Goal: Task Accomplishment & Management: Complete application form

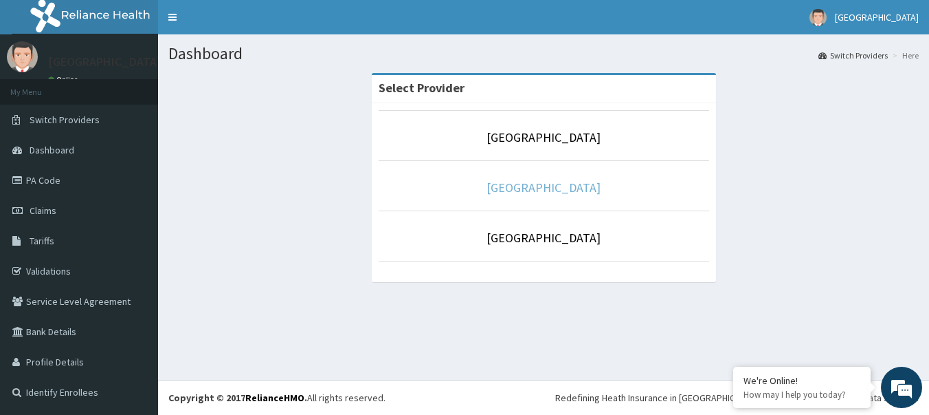
click at [554, 191] on link "[GEOGRAPHIC_DATA]" at bounding box center [544, 187] width 114 height 16
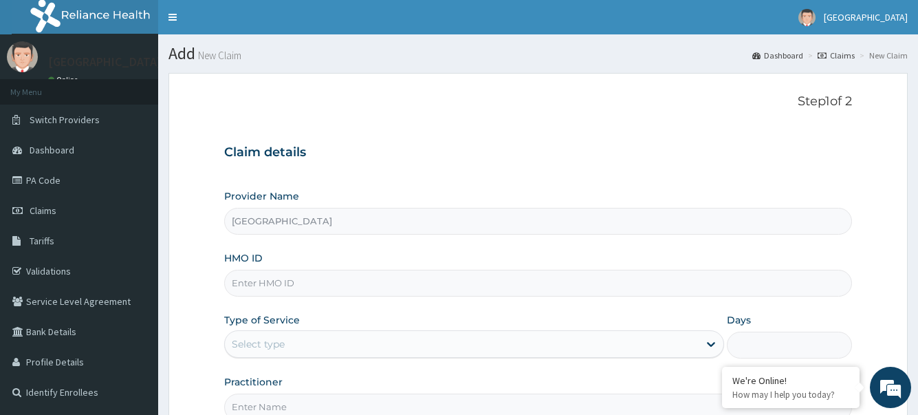
click at [366, 289] on input "HMO ID" at bounding box center [537, 282] width 627 height 27
type input "CHL/10238/C"
click at [405, 336] on div "Select type" at bounding box center [461, 344] width 473 height 22
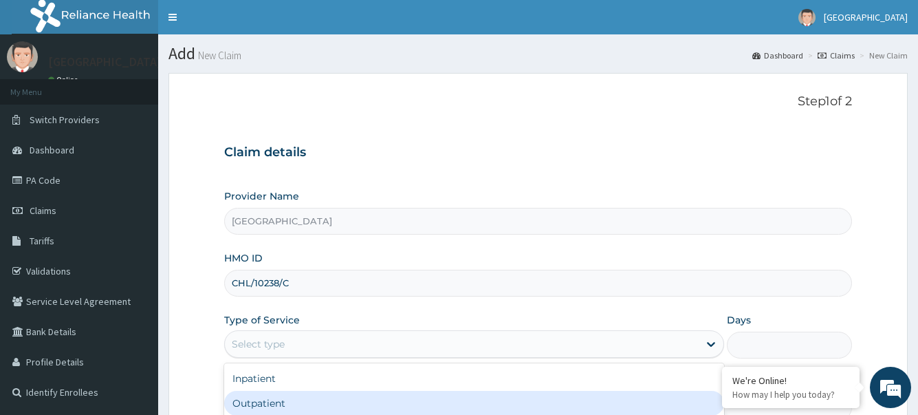
click at [387, 408] on div "Outpatient" at bounding box center [473, 402] width 499 height 25
type input "1"
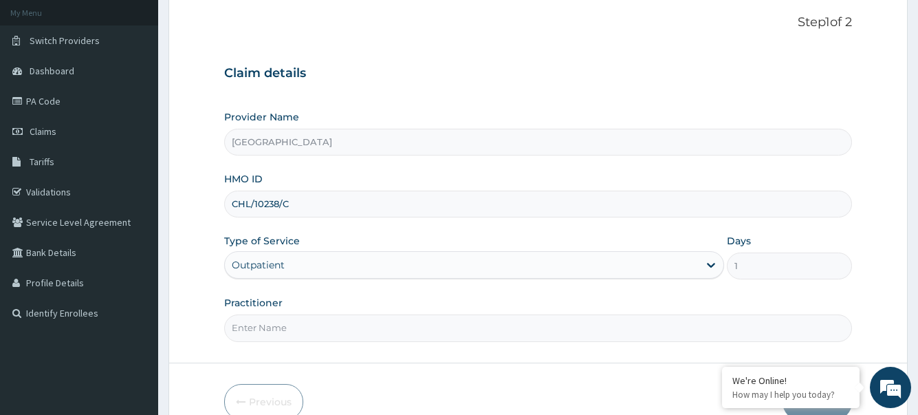
scroll to position [84, 0]
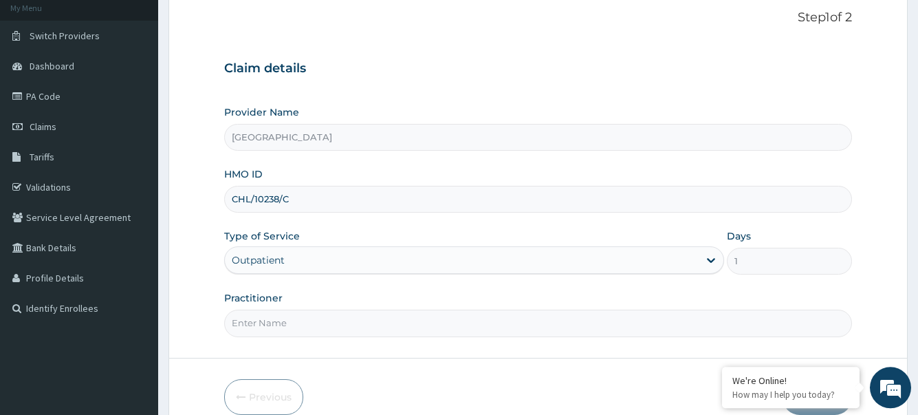
click at [613, 309] on div "Practitioner" at bounding box center [537, 313] width 627 height 45
click at [593, 319] on input "Practitioner" at bounding box center [537, 322] width 627 height 27
type input "DR. LOVE"
click at [806, 408] on button "Next" at bounding box center [816, 397] width 69 height 36
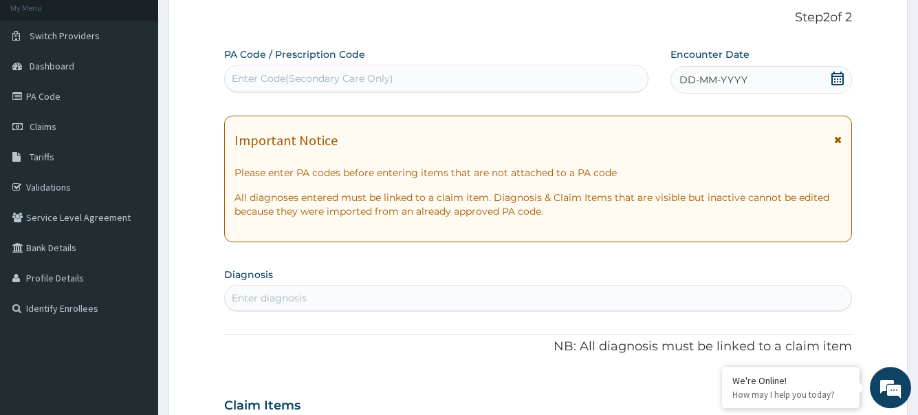
click at [839, 76] on icon at bounding box center [837, 78] width 12 height 14
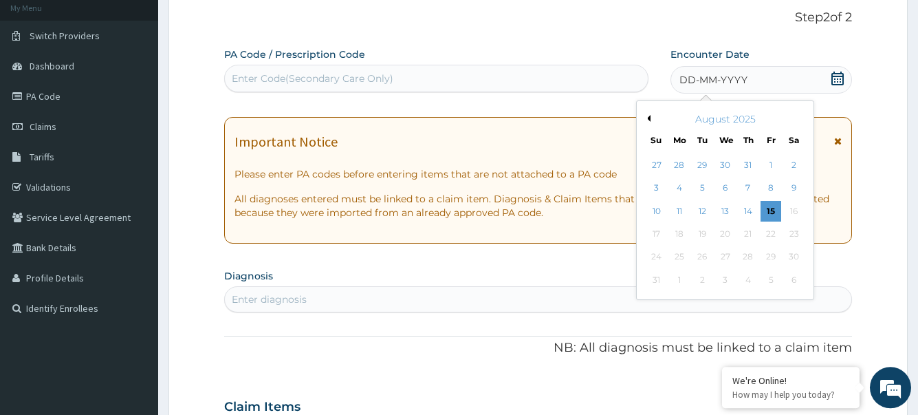
click at [647, 118] on button "Previous Month" at bounding box center [646, 118] width 7 height 7
click at [679, 230] on div "21" at bounding box center [678, 233] width 21 height 21
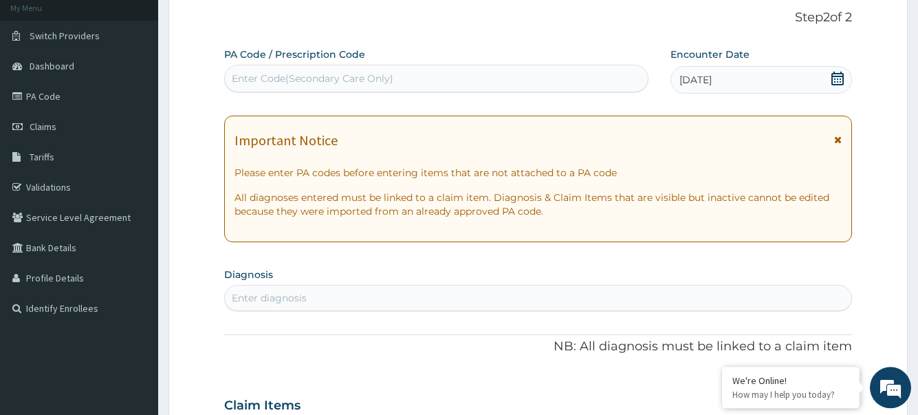
click at [808, 297] on div "Enter diagnosis" at bounding box center [538, 298] width 626 height 22
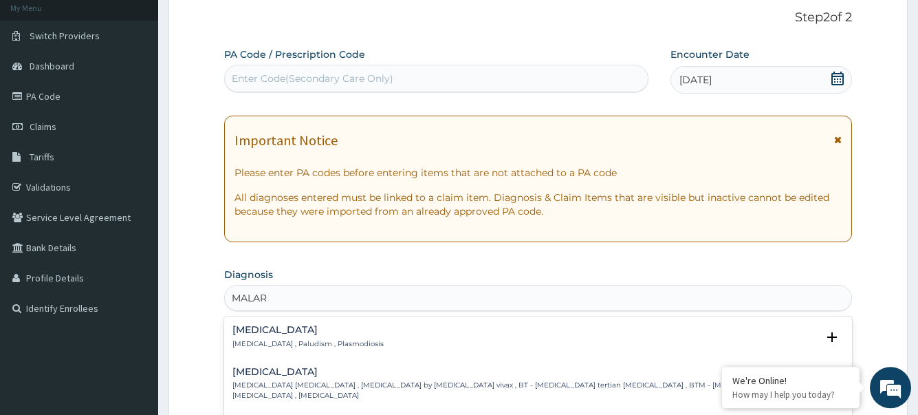
click at [274, 335] on h4 "Malaria" at bounding box center [307, 329] width 151 height 10
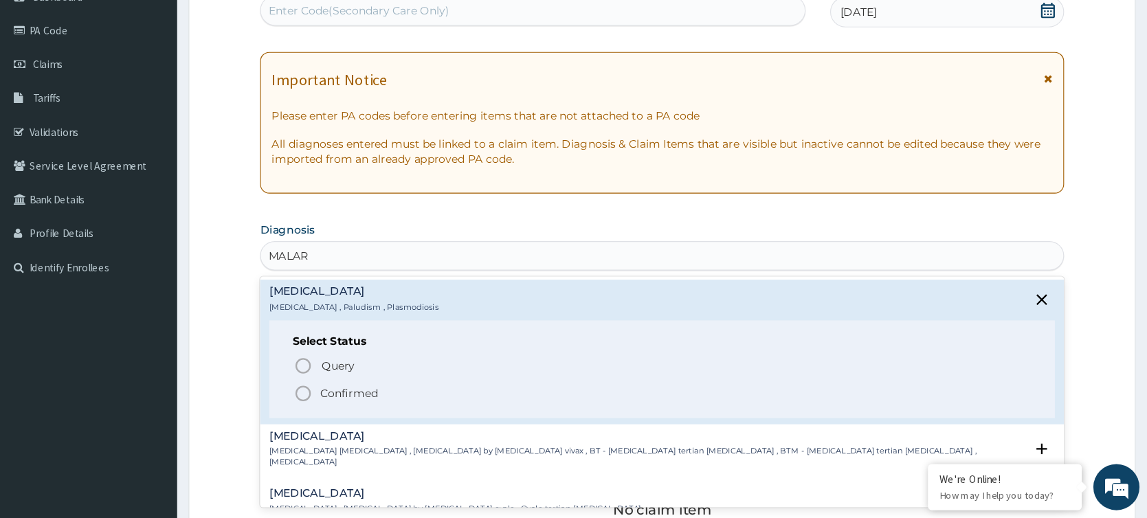
scroll to position [154, 0]
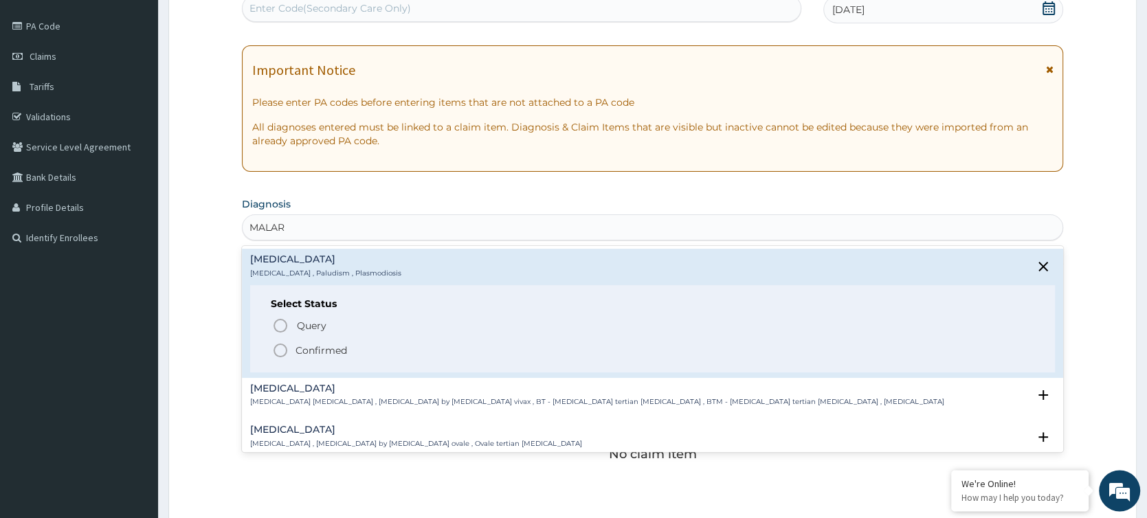
type input "MALAR"
click at [851, 213] on section "Diagnosis option Vivax malaria focused, 2 of 50. 50 results available for searc…" at bounding box center [653, 217] width 822 height 47
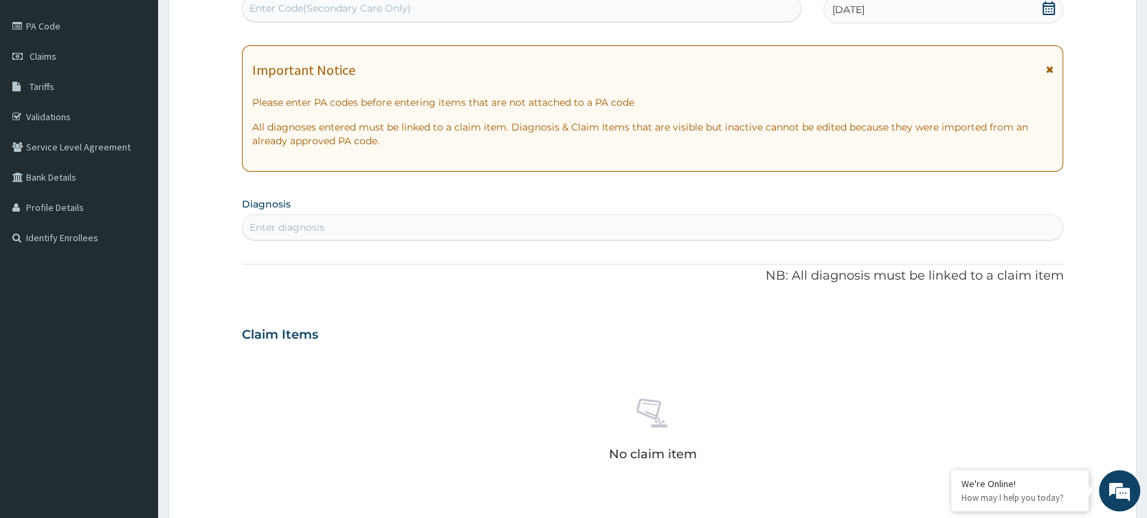
click at [506, 229] on div "Enter diagnosis" at bounding box center [653, 228] width 821 height 22
type input "MALAR"
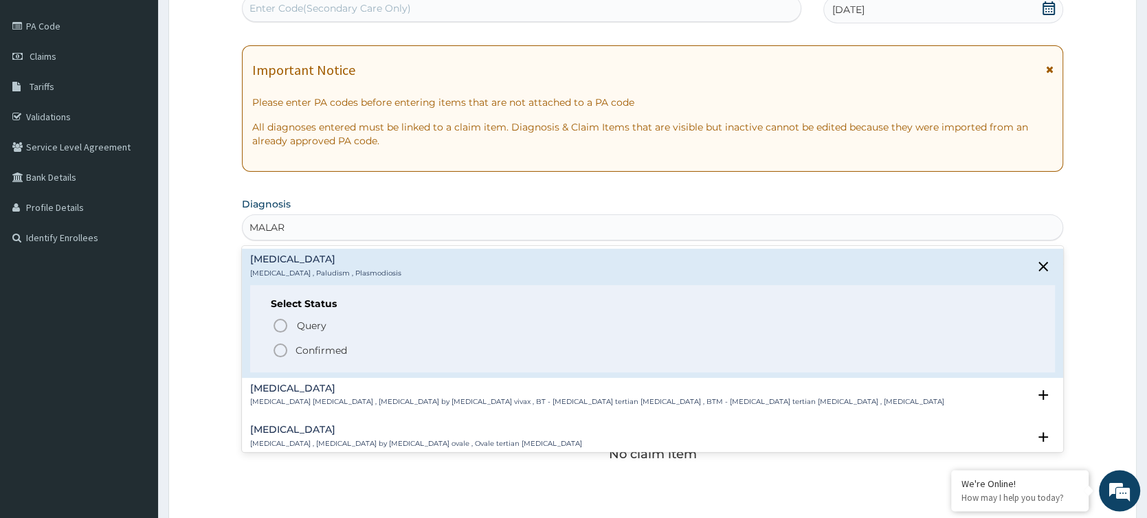
click at [284, 346] on circle "status option filled" at bounding box center [280, 350] width 12 height 12
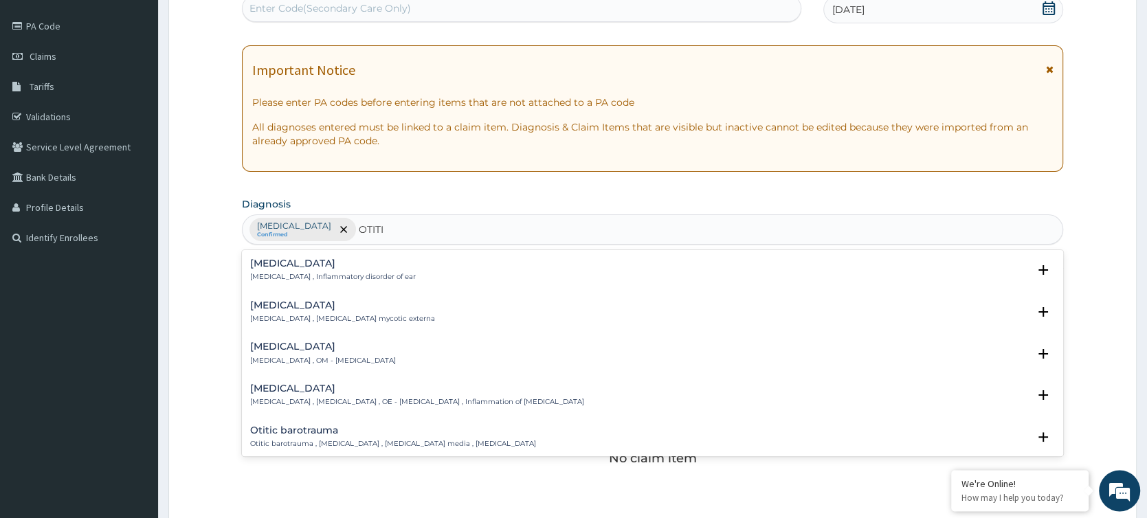
click at [288, 359] on p "Otitis media , OM - Otitis media" at bounding box center [323, 361] width 146 height 10
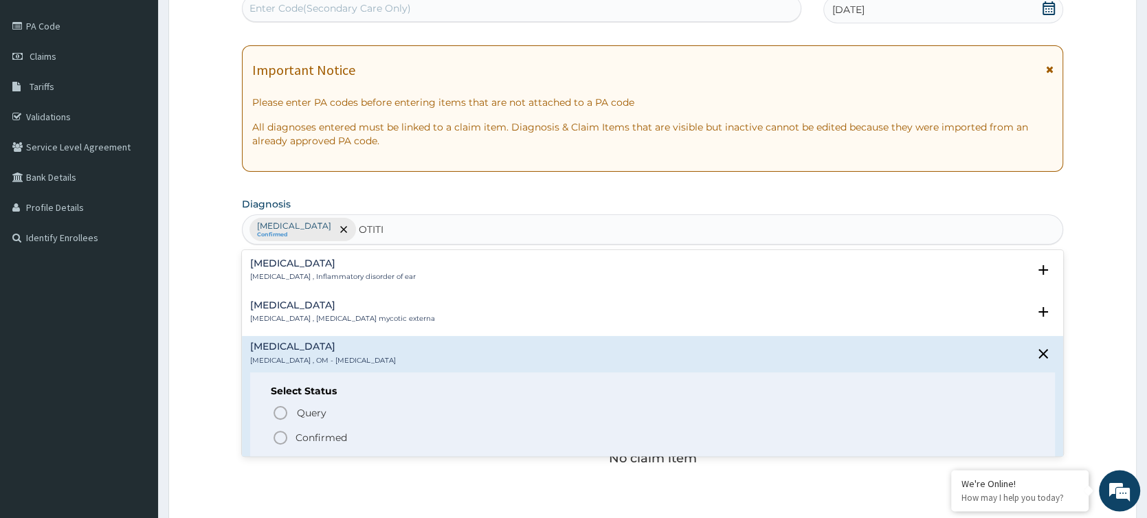
type input "OTITI"
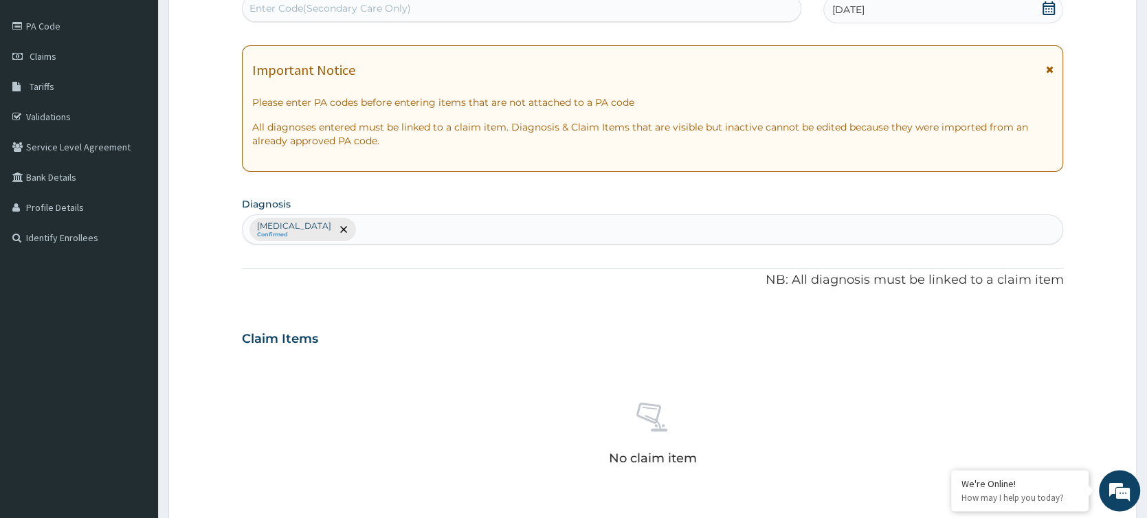
click at [825, 339] on div "Claim Items" at bounding box center [653, 336] width 822 height 36
click at [639, 224] on div "Malaria Confirmed" at bounding box center [653, 229] width 821 height 29
type input "OTITI"
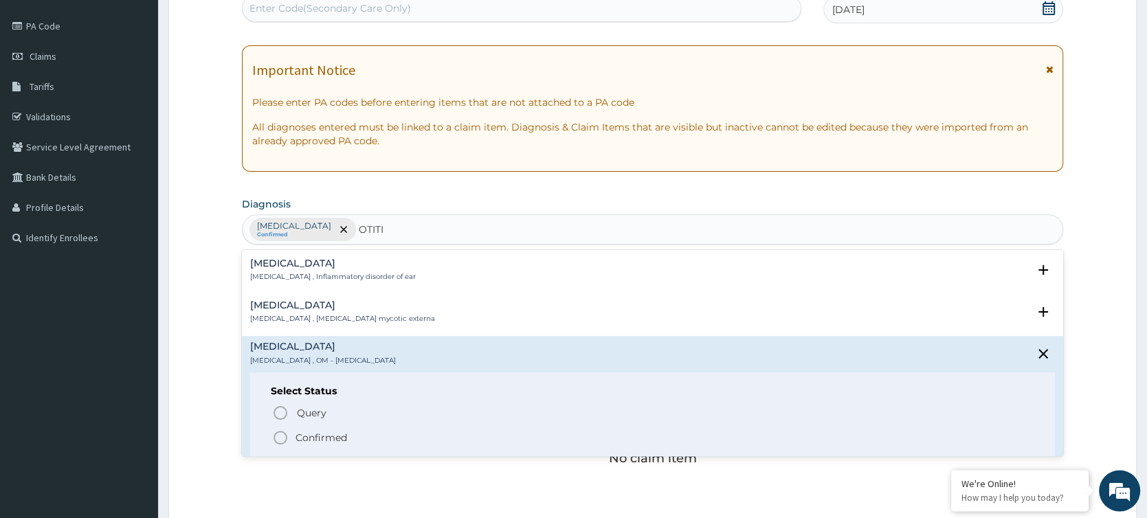
click at [282, 414] on icon "status option filled" at bounding box center [280, 438] width 16 height 16
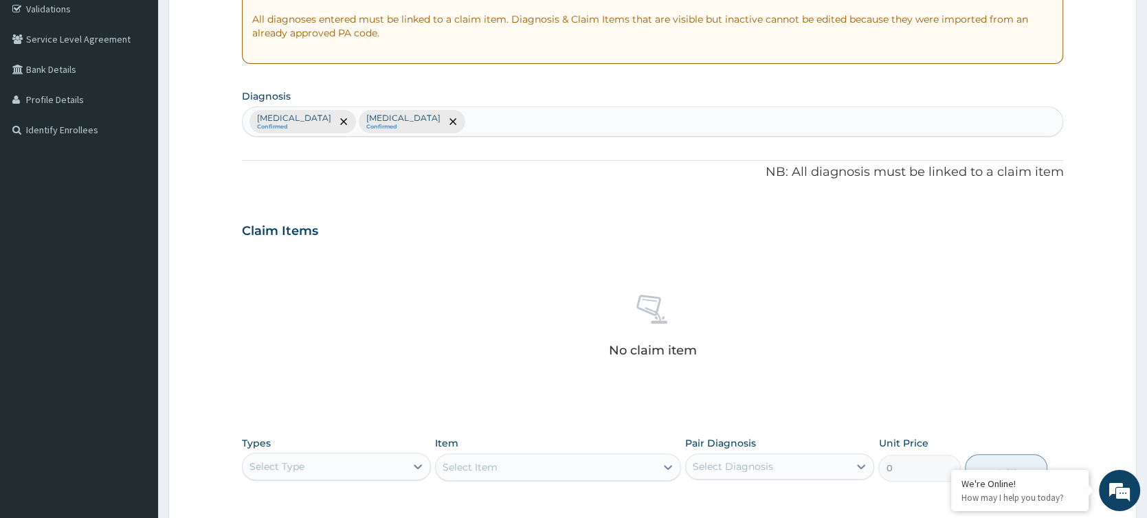
scroll to position [344, 0]
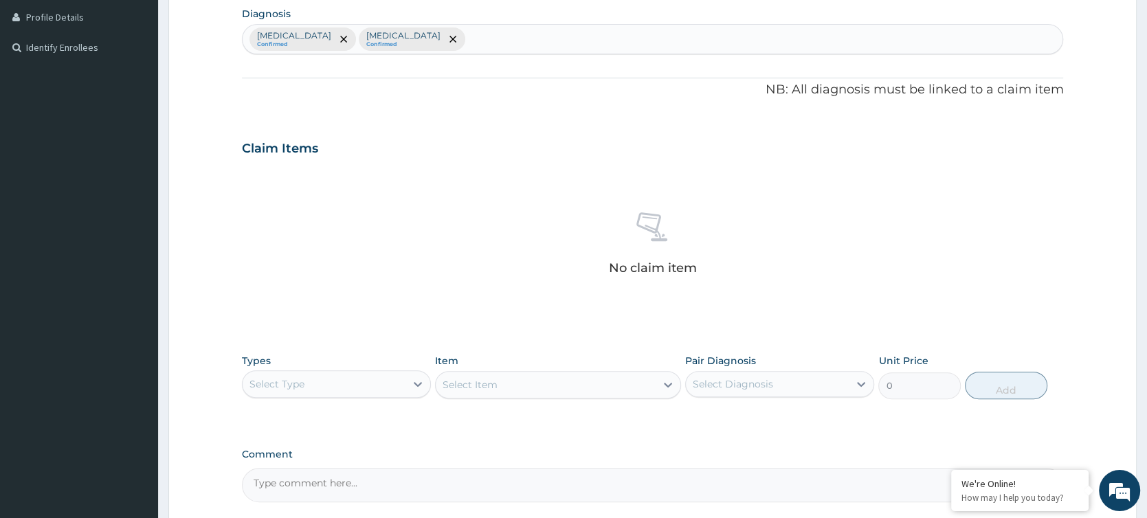
click at [381, 386] on div "Select Type" at bounding box center [324, 384] width 163 height 22
click at [340, 414] on div "Procedures" at bounding box center [336, 468] width 189 height 25
click at [664, 384] on icon at bounding box center [668, 385] width 14 height 14
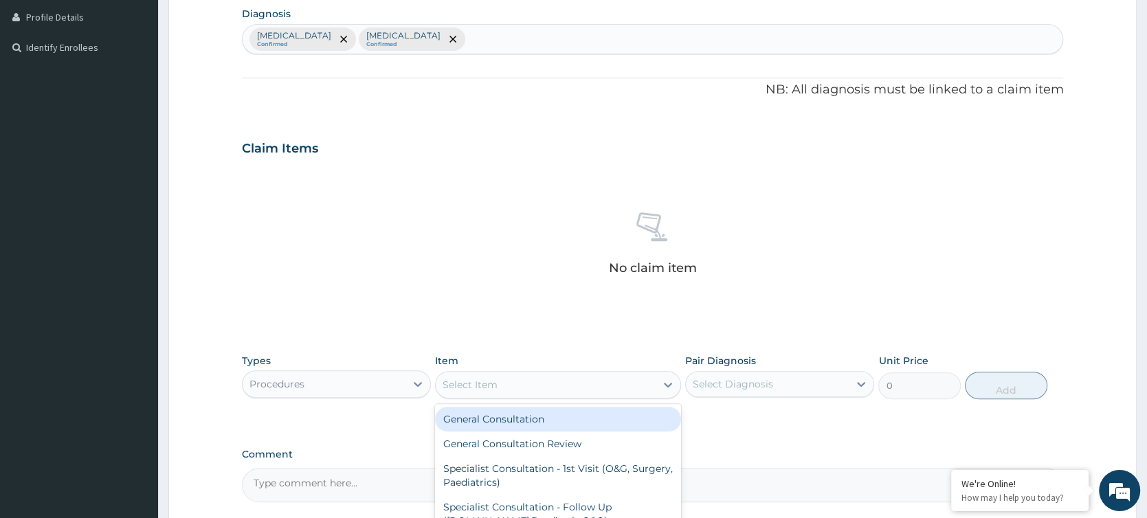
click at [626, 409] on div "General Consultation" at bounding box center [558, 419] width 247 height 25
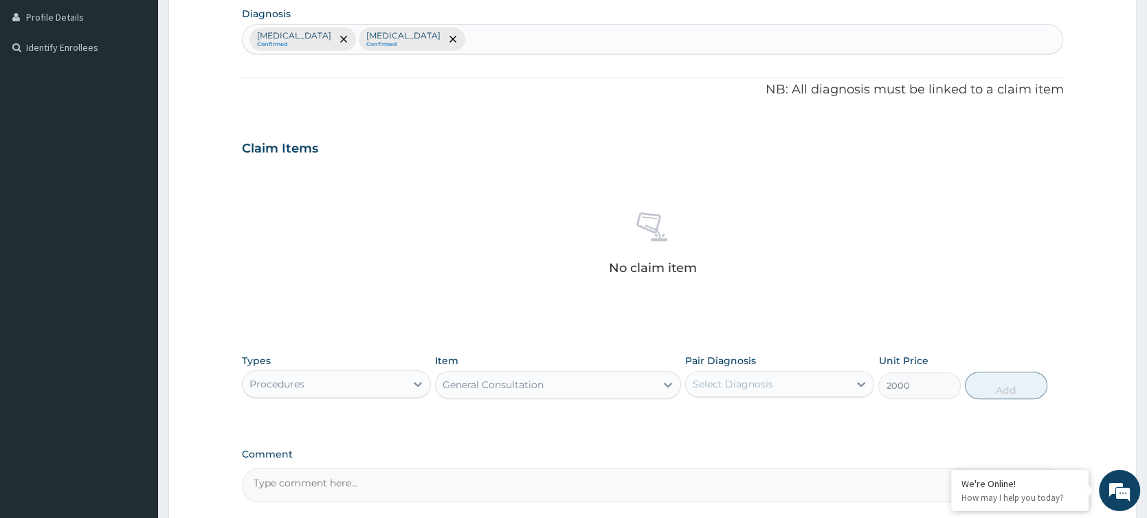
type input "2000"
click at [784, 386] on div "Select Diagnosis" at bounding box center [767, 384] width 163 height 22
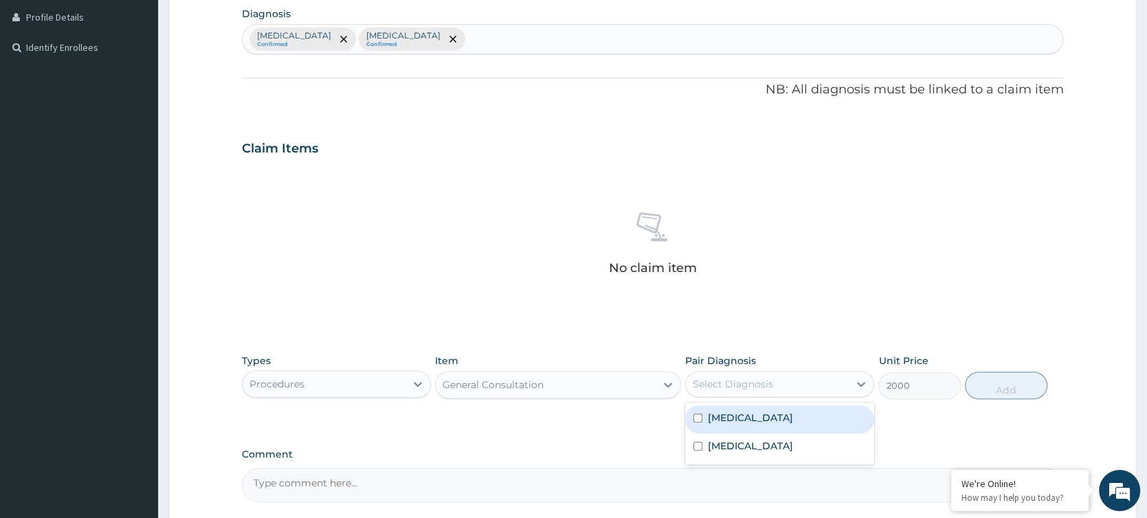
click at [780, 414] on div "Malaria" at bounding box center [779, 420] width 189 height 28
checkbox input "true"
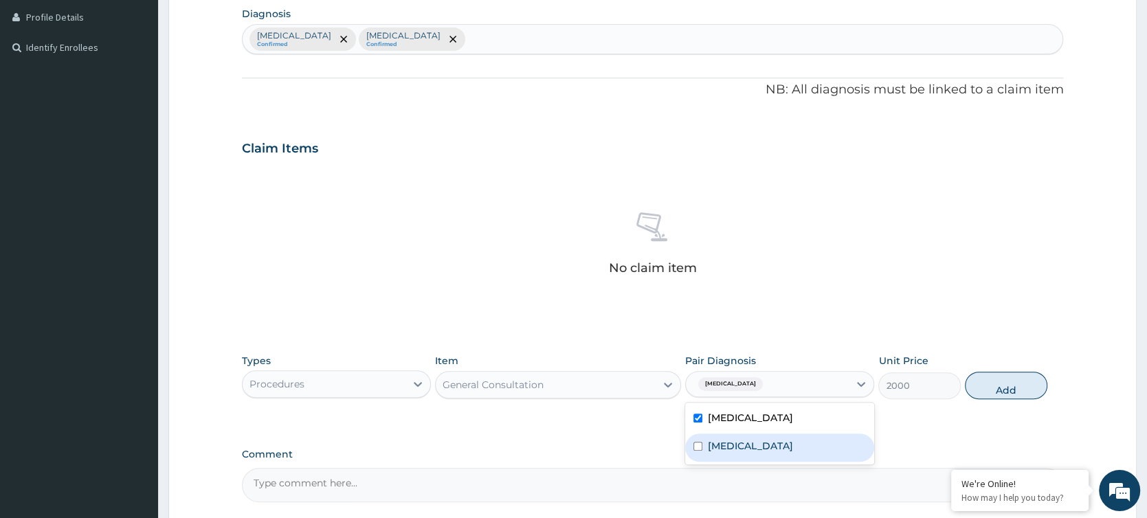
click at [775, 414] on div "Otitis media" at bounding box center [779, 448] width 189 height 28
checkbox input "true"
click at [917, 388] on button "Add" at bounding box center [1006, 385] width 82 height 27
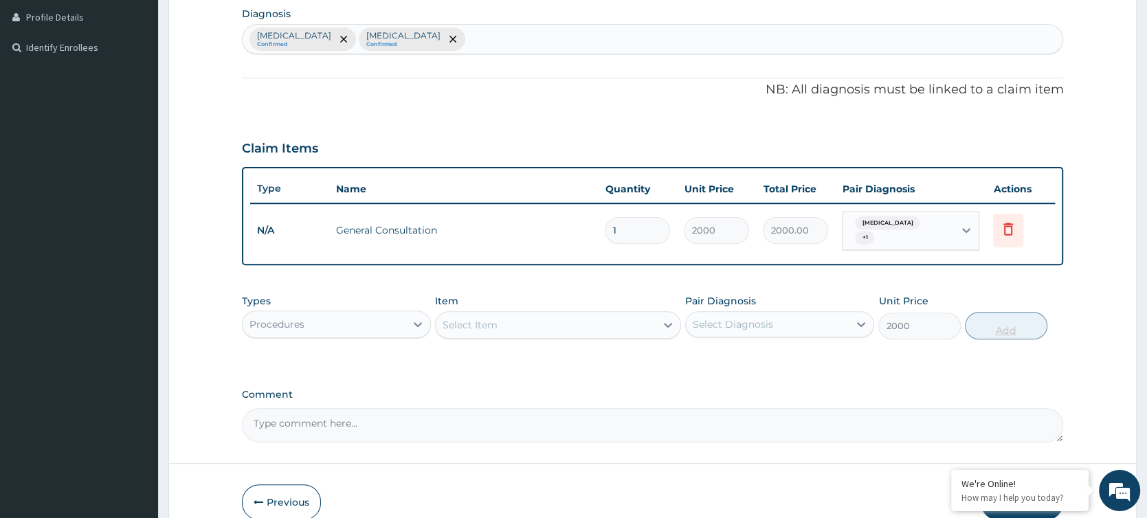
type input "0"
click at [402, 313] on div "Procedures" at bounding box center [324, 324] width 163 height 22
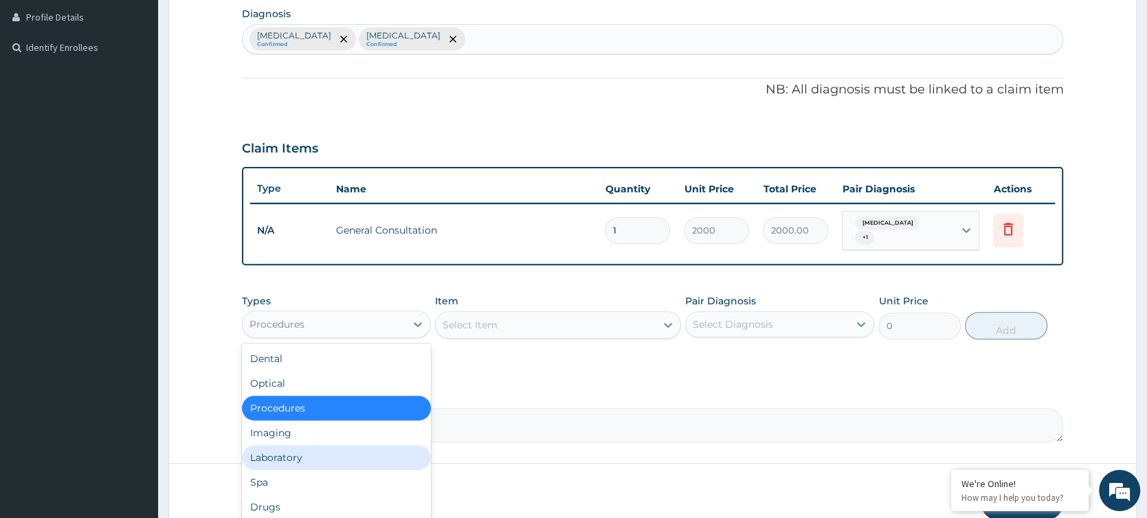
click at [333, 414] on div "Laboratory" at bounding box center [336, 457] width 189 height 25
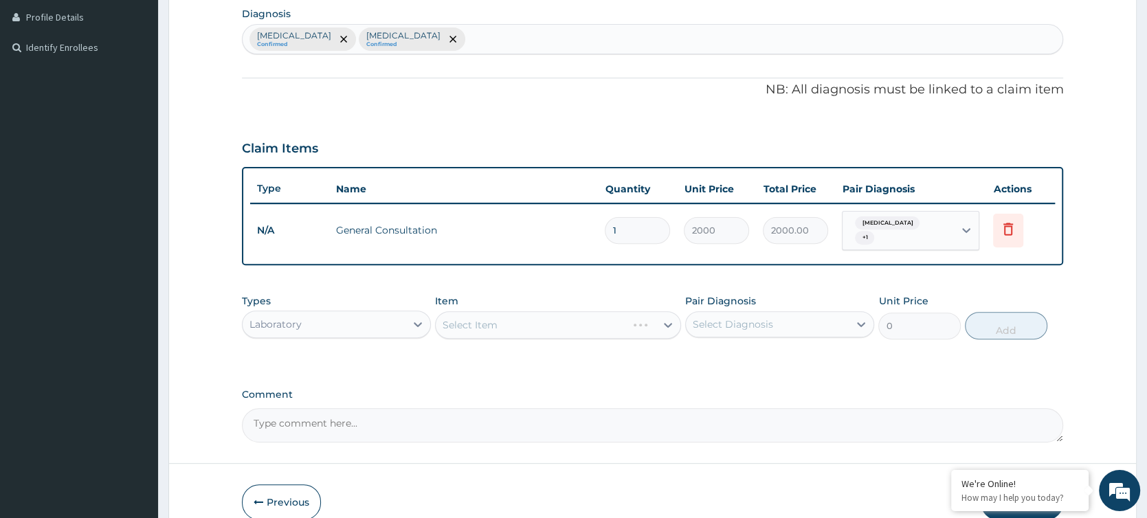
click at [665, 317] on div "Select Item" at bounding box center [558, 324] width 247 height 27
click at [667, 318] on icon at bounding box center [668, 325] width 14 height 14
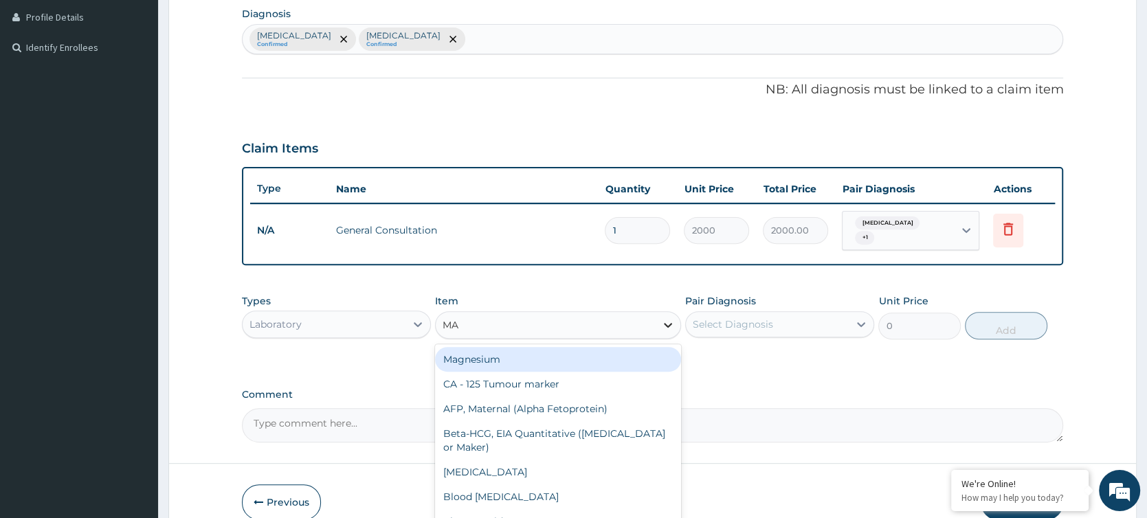
type input "MAL"
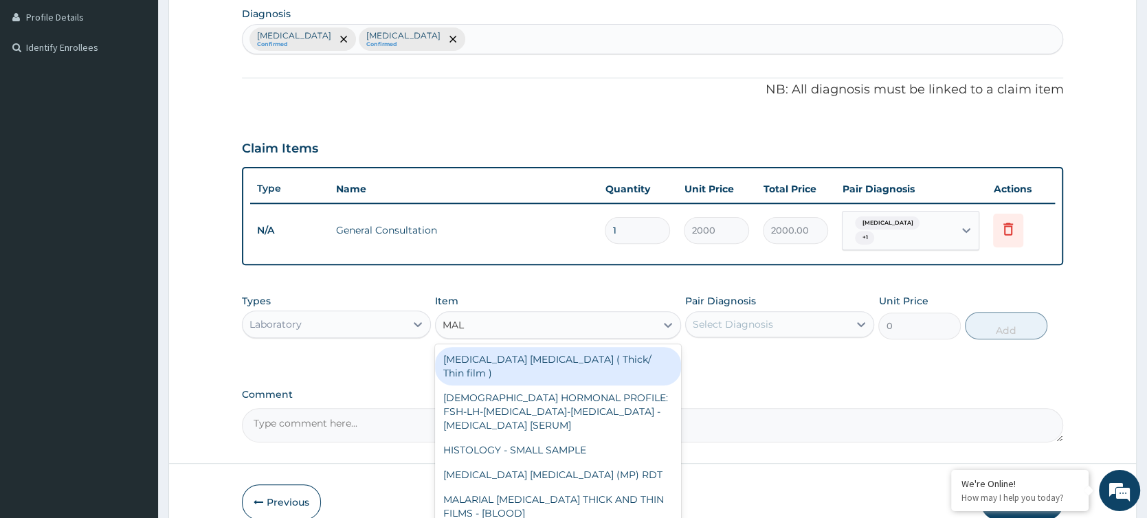
click at [621, 356] on div "Malaria Parasite ( Thick/ Thin film )" at bounding box center [558, 366] width 247 height 38
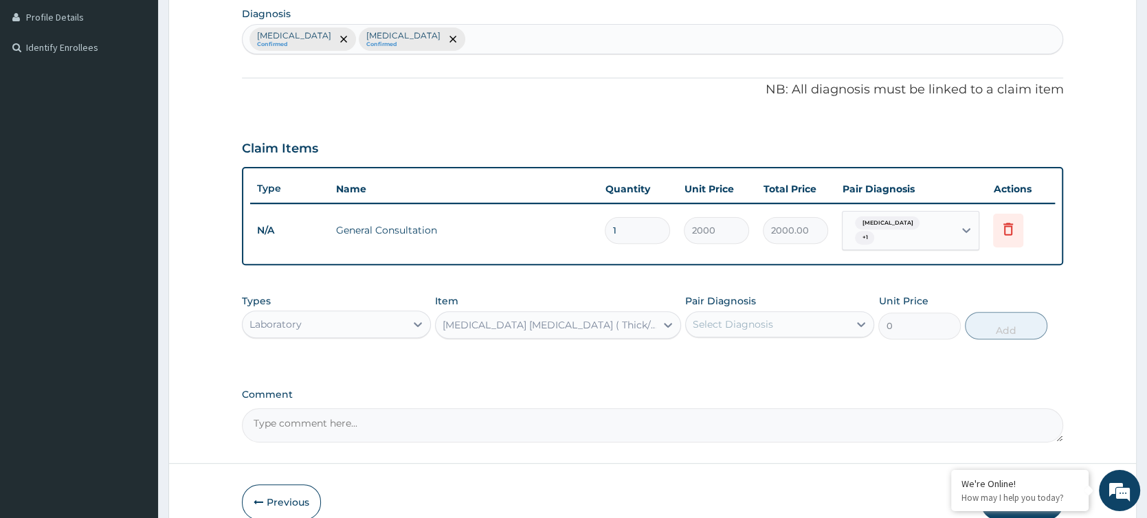
type input "1000"
click at [758, 326] on div "Select Diagnosis" at bounding box center [767, 324] width 163 height 22
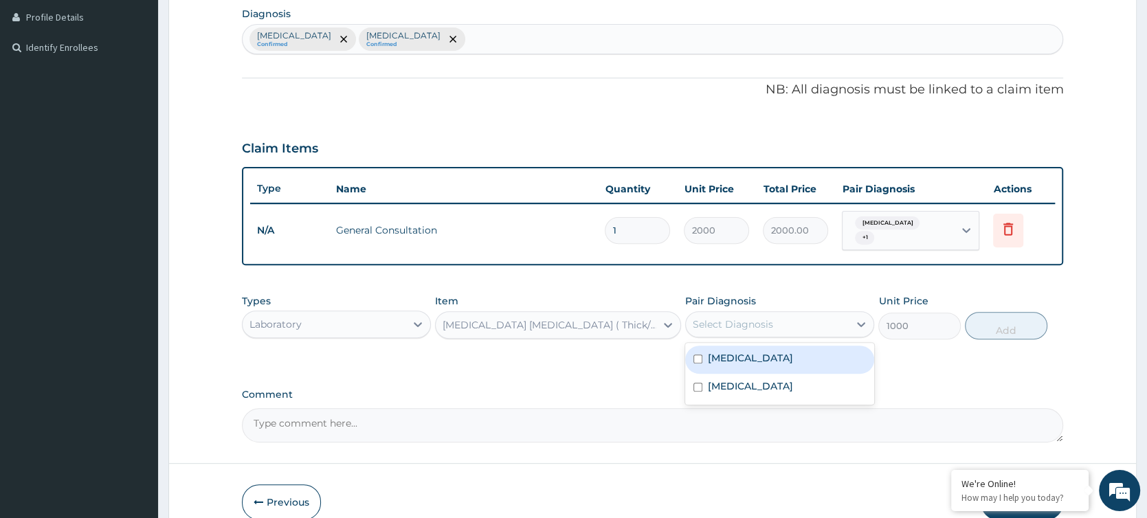
click at [756, 353] on div "Malaria" at bounding box center [779, 360] width 189 height 28
checkbox input "true"
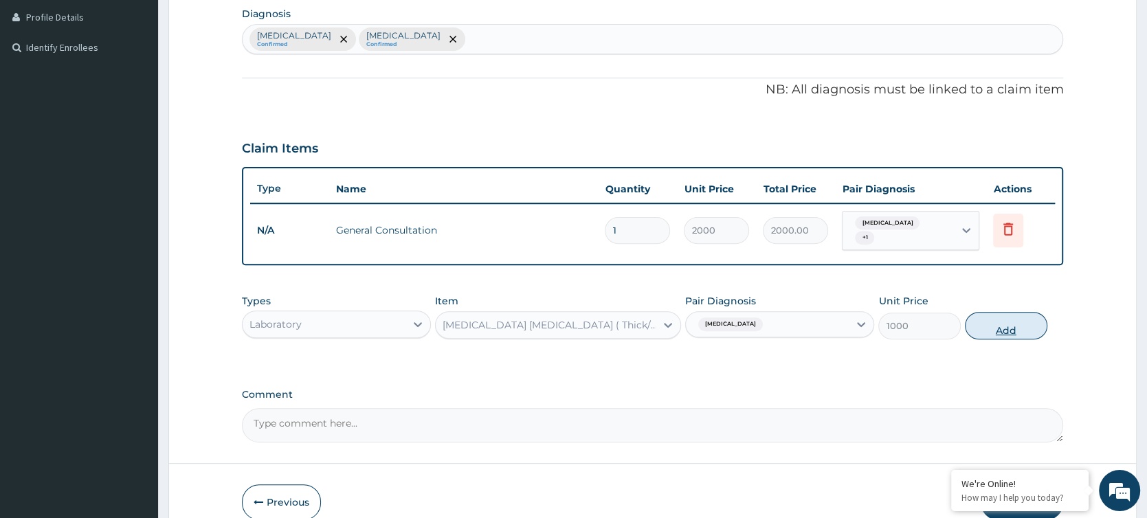
click at [917, 326] on button "Add" at bounding box center [1006, 325] width 82 height 27
type input "0"
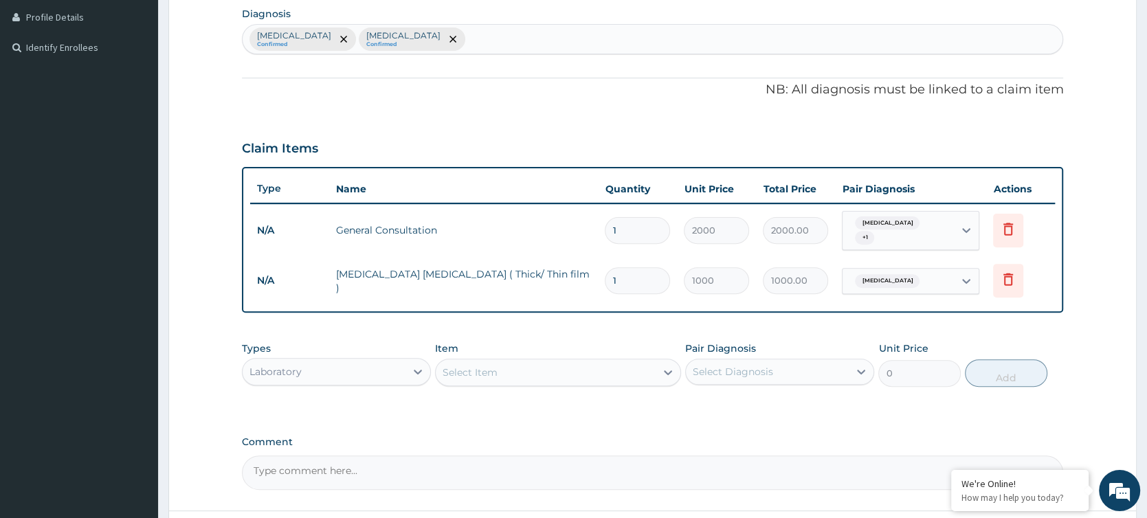
click at [401, 367] on div "Laboratory" at bounding box center [324, 372] width 163 height 22
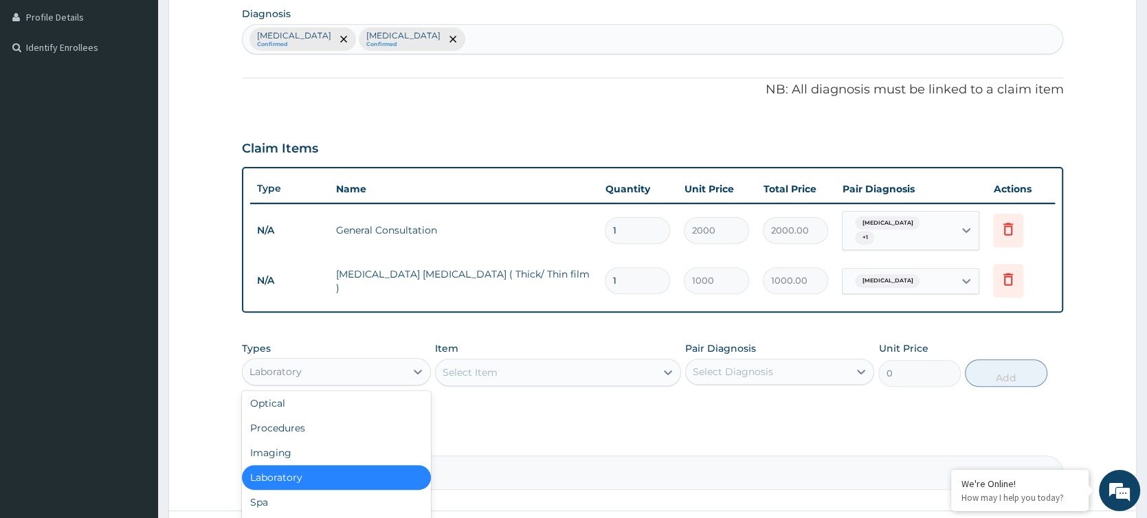
scroll to position [47, 0]
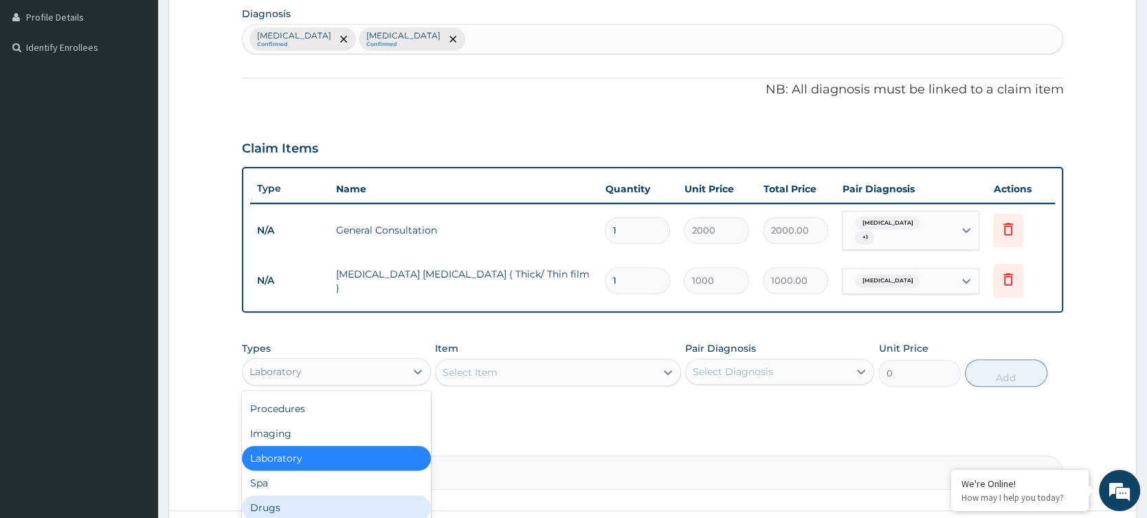
click at [329, 414] on div "Drugs" at bounding box center [336, 508] width 189 height 25
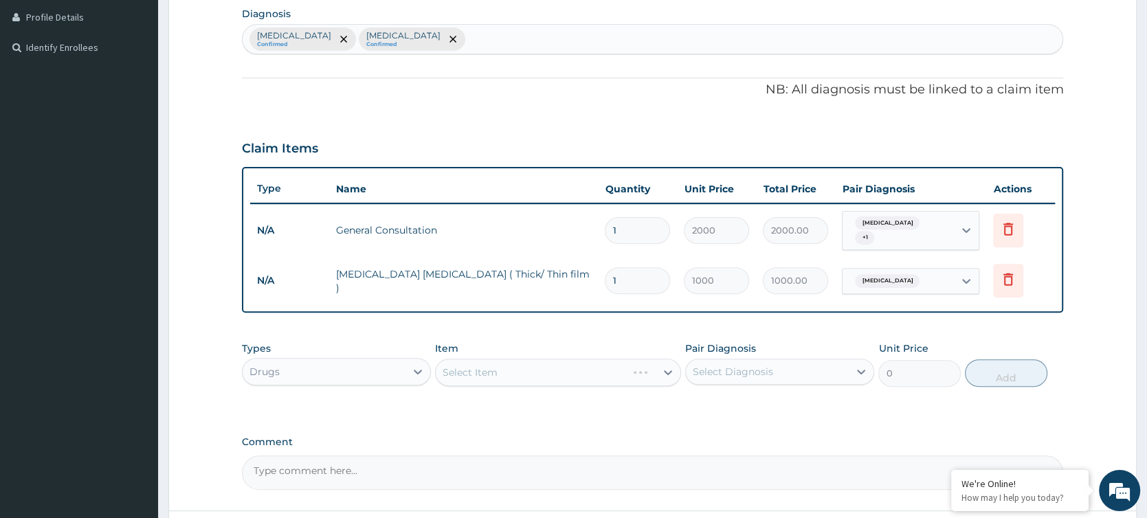
click at [600, 372] on div "Select Item" at bounding box center [558, 372] width 247 height 27
click at [657, 364] on div "Select Item" at bounding box center [558, 372] width 247 height 27
click at [667, 364] on div "Select Item" at bounding box center [558, 372] width 247 height 27
click at [667, 366] on icon at bounding box center [668, 373] width 14 height 14
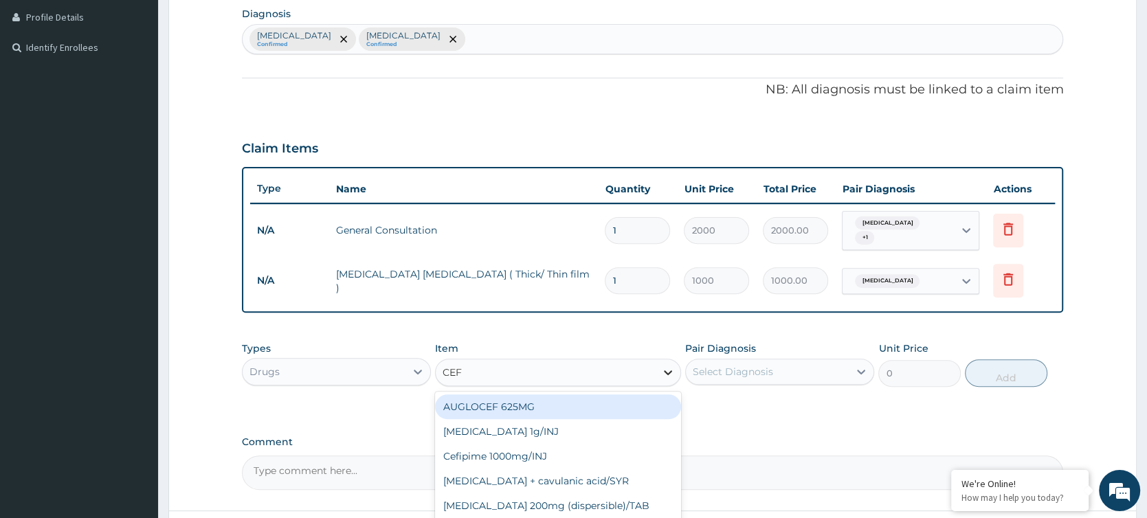
type input "CEFU"
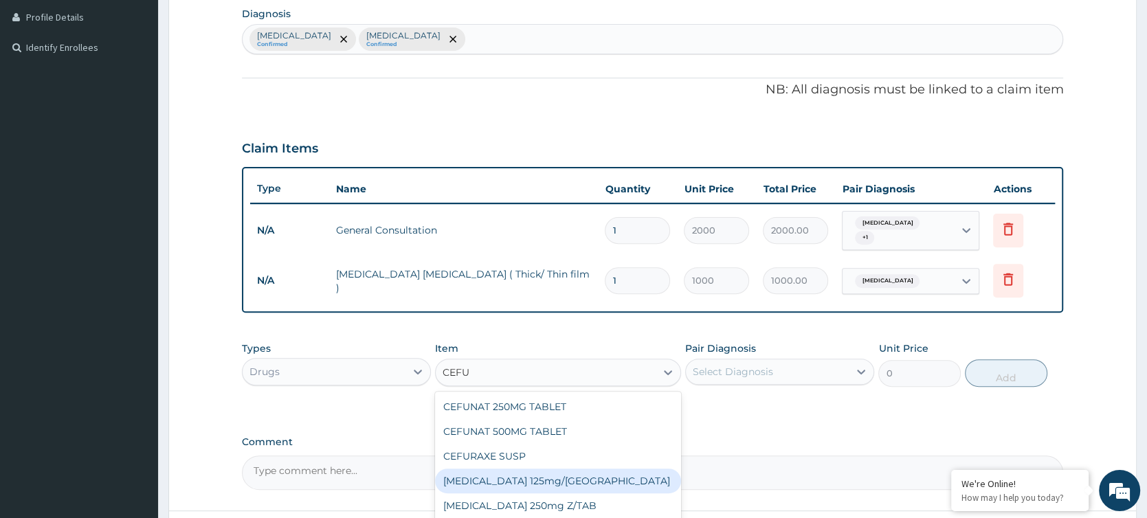
click at [616, 414] on div "Cefuroxime 125mg/SYR" at bounding box center [558, 481] width 247 height 25
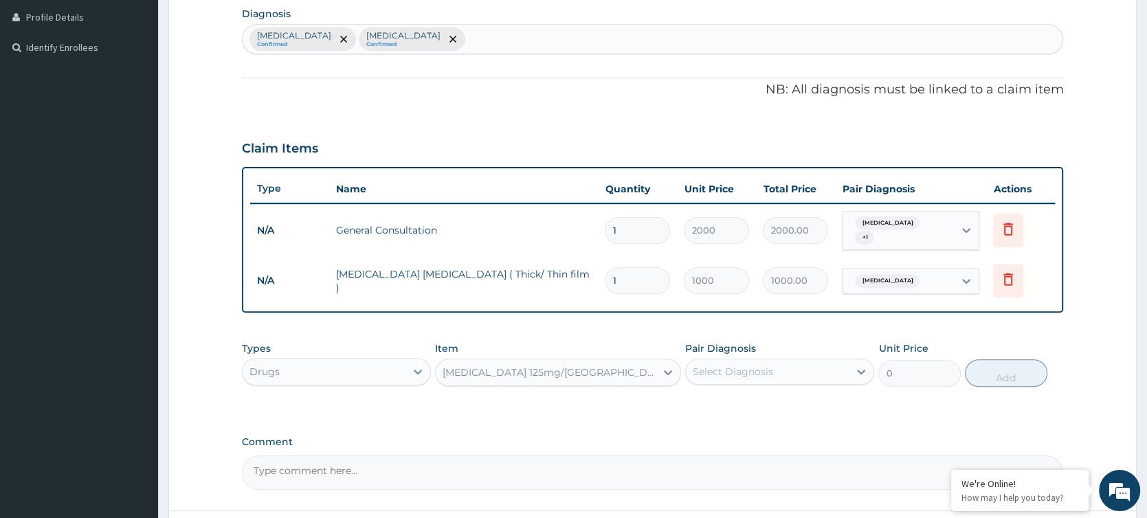
type input "2880"
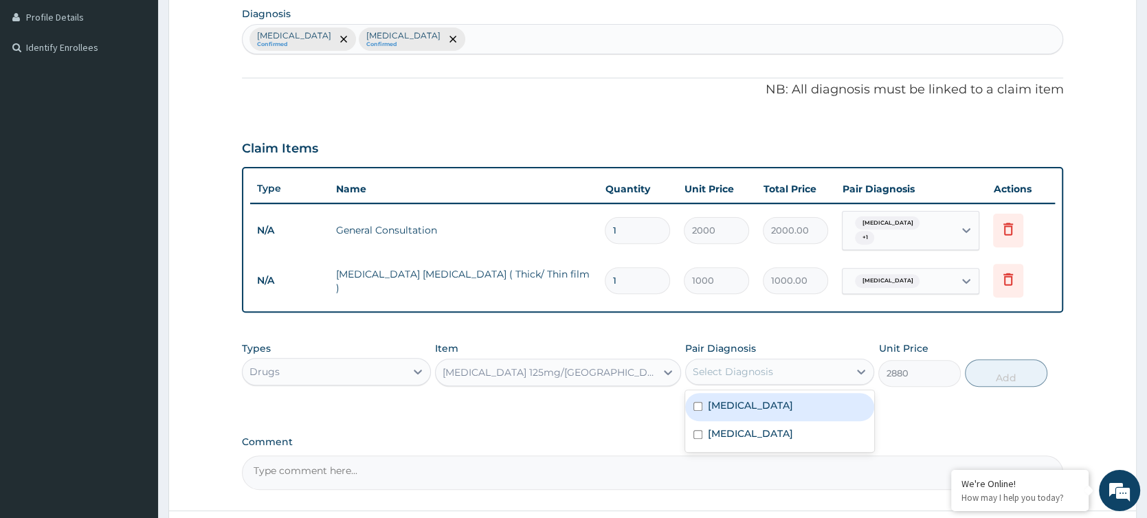
click at [781, 371] on div "Select Diagnosis" at bounding box center [767, 372] width 163 height 22
click at [773, 401] on div "Malaria" at bounding box center [779, 407] width 189 height 28
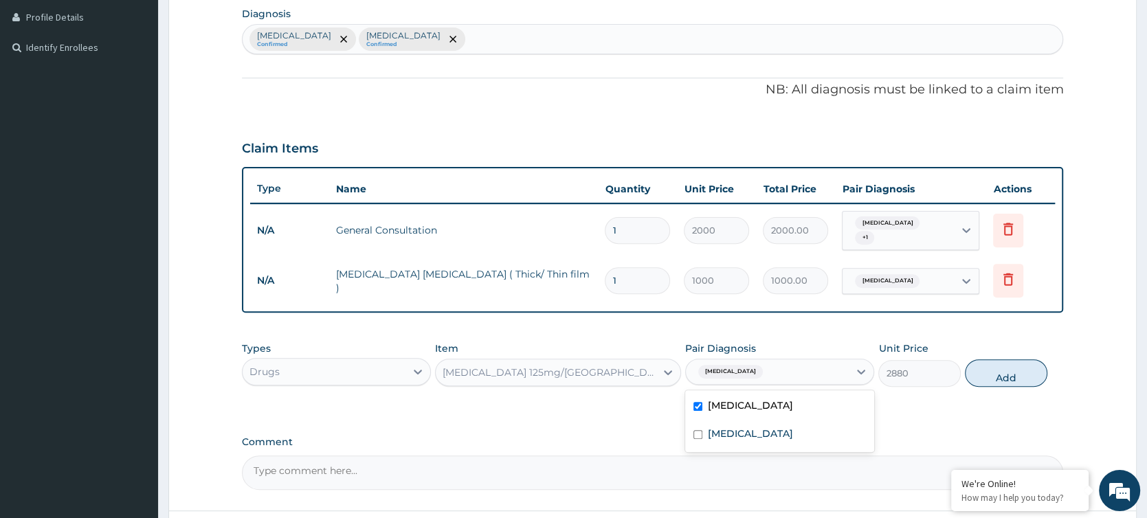
checkbox input "true"
click at [773, 414] on div "Otitis media" at bounding box center [779, 435] width 189 height 28
checkbox input "true"
click at [917, 371] on button "Add" at bounding box center [1006, 373] width 82 height 27
type input "0"
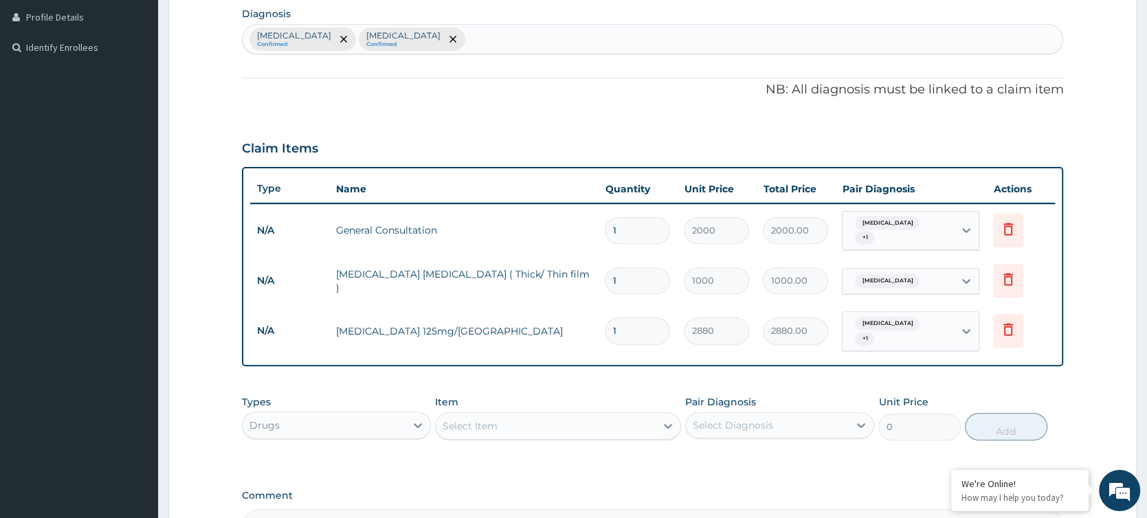
click at [575, 414] on div "Select Item" at bounding box center [546, 426] width 221 height 22
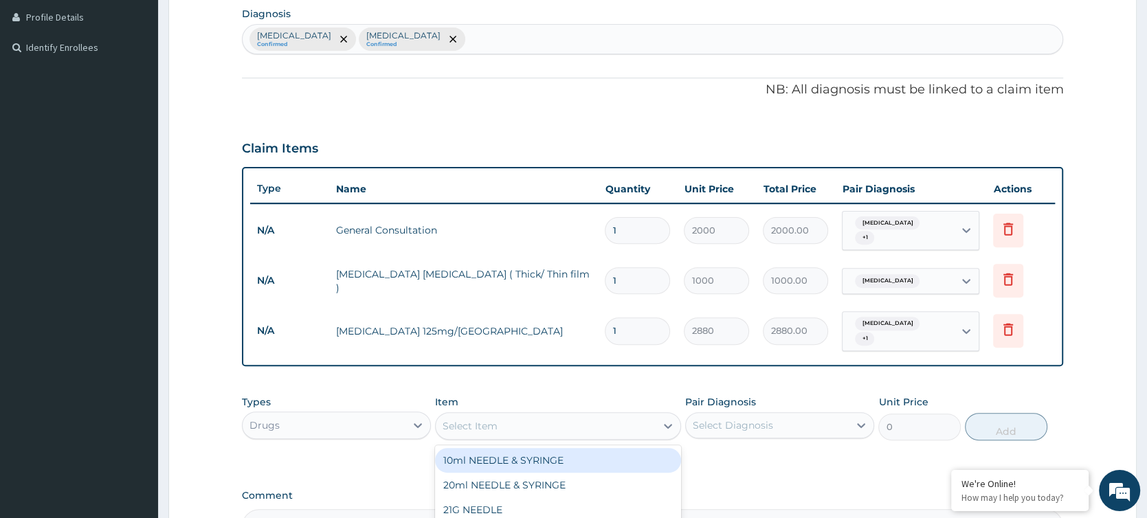
type input "A"
type input "PARACE"
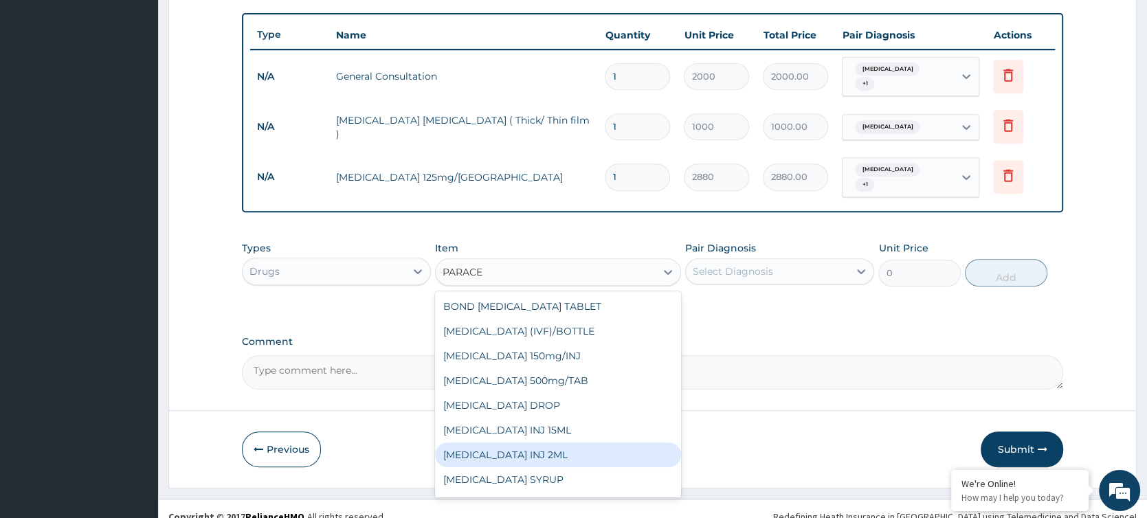
scroll to position [502, 0]
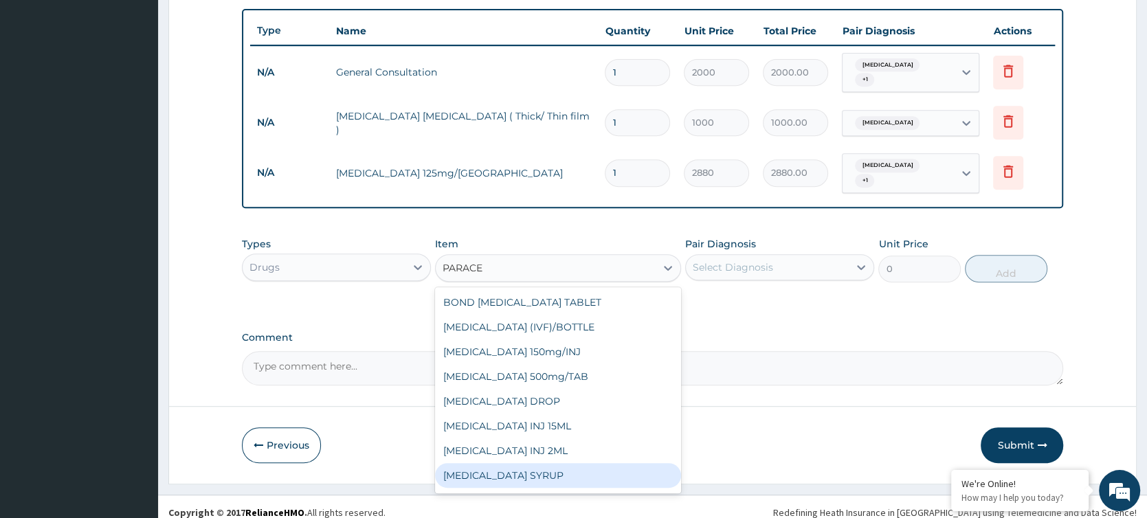
click at [564, 414] on div "PARACETAMOL SYRUP" at bounding box center [558, 475] width 247 height 25
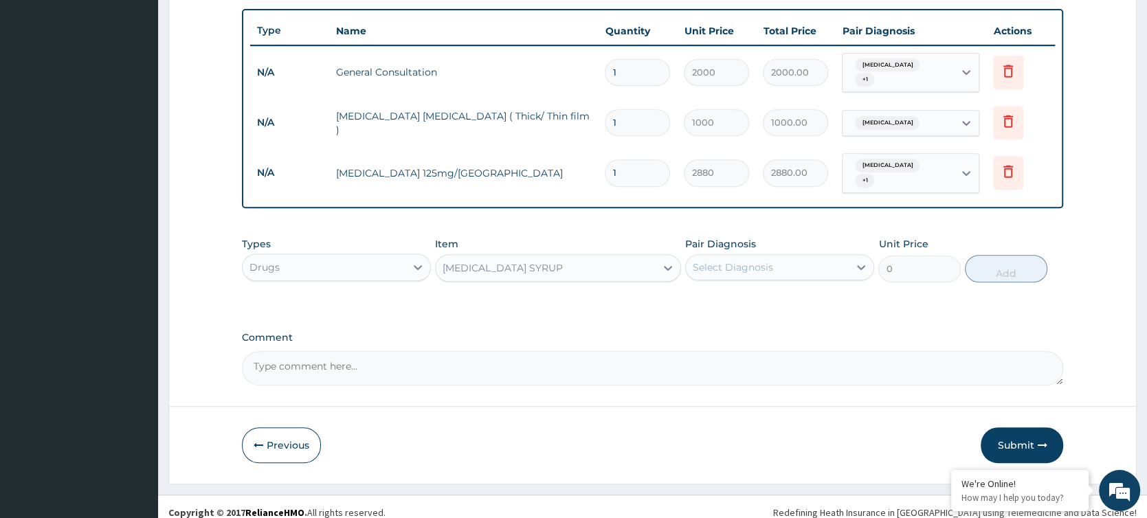
type input "288"
click at [770, 261] on div "Select Diagnosis" at bounding box center [733, 268] width 80 height 14
click at [762, 289] on div "Malaria" at bounding box center [779, 303] width 189 height 28
checkbox input "true"
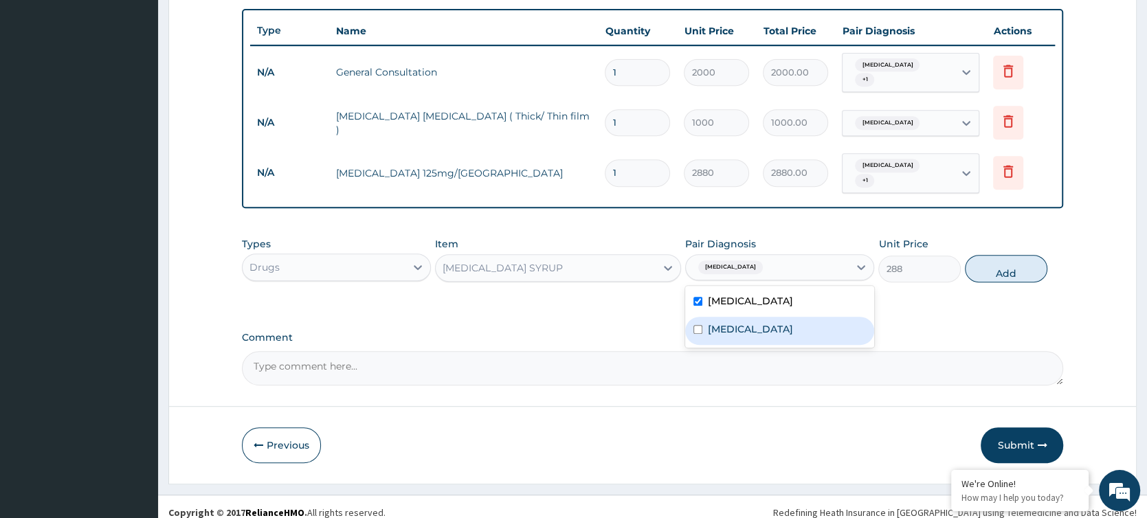
click at [752, 322] on label "Otitis media" at bounding box center [750, 329] width 85 height 14
checkbox input "true"
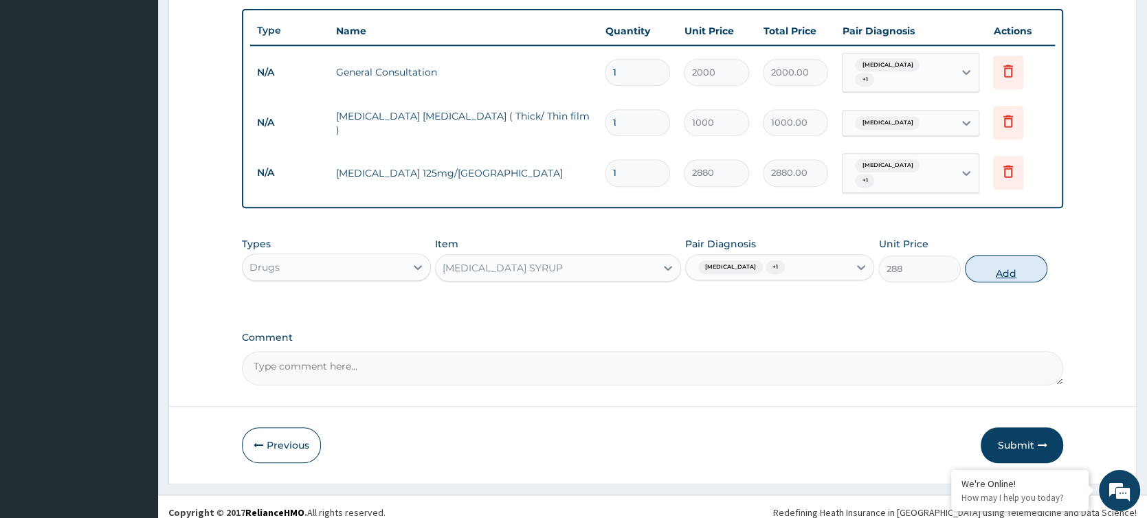
click at [917, 264] on button "Add" at bounding box center [1006, 268] width 82 height 27
type input "0"
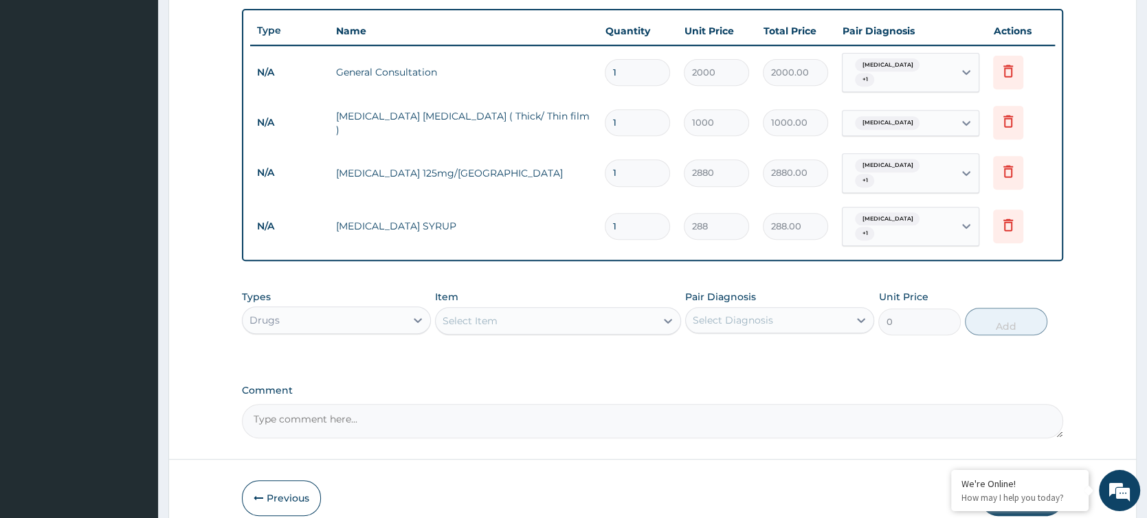
click at [612, 310] on div "Select Item" at bounding box center [546, 321] width 221 height 22
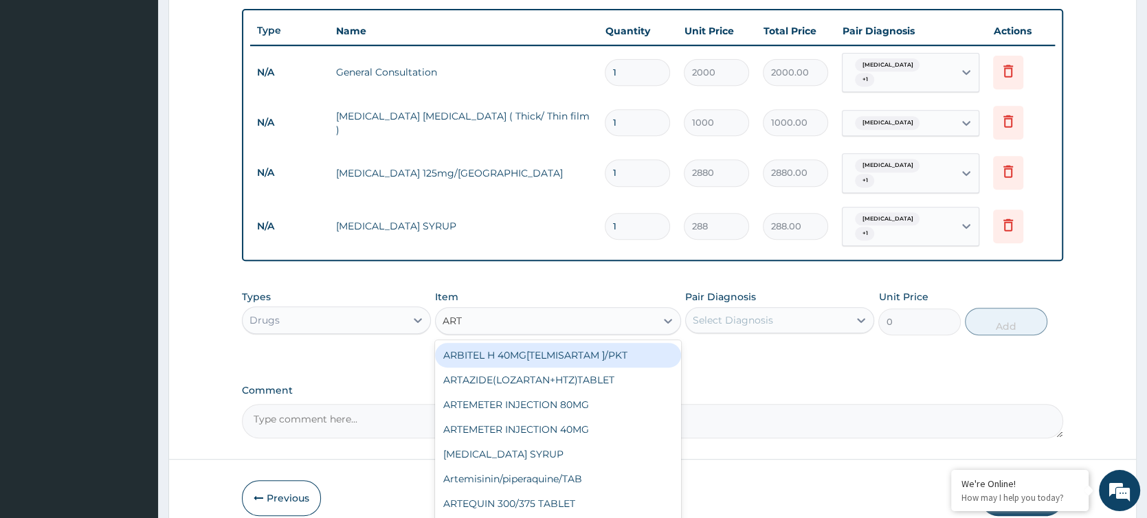
type input "ARTE"
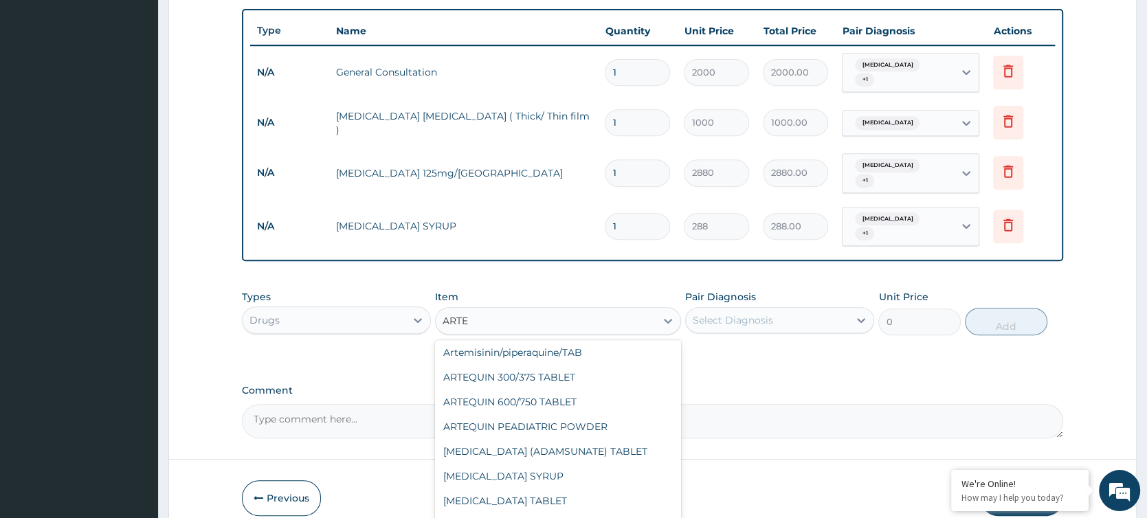
scroll to position [102, 0]
click at [569, 414] on div "ARTESUNATE TABLET" at bounding box center [558, 476] width 247 height 25
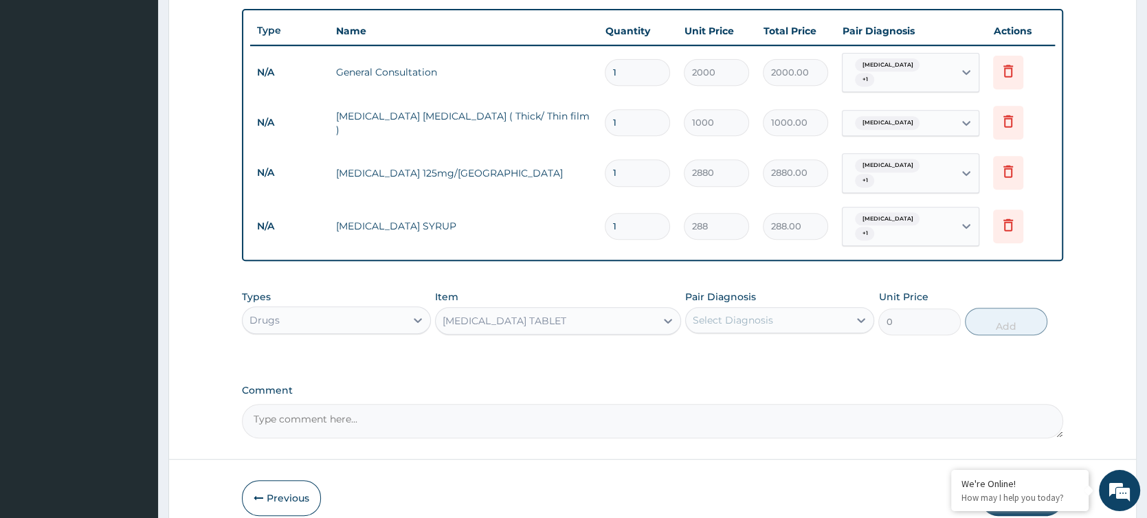
type input "96"
click at [643, 310] on div "ARTESUNATE TABLET" at bounding box center [546, 321] width 221 height 22
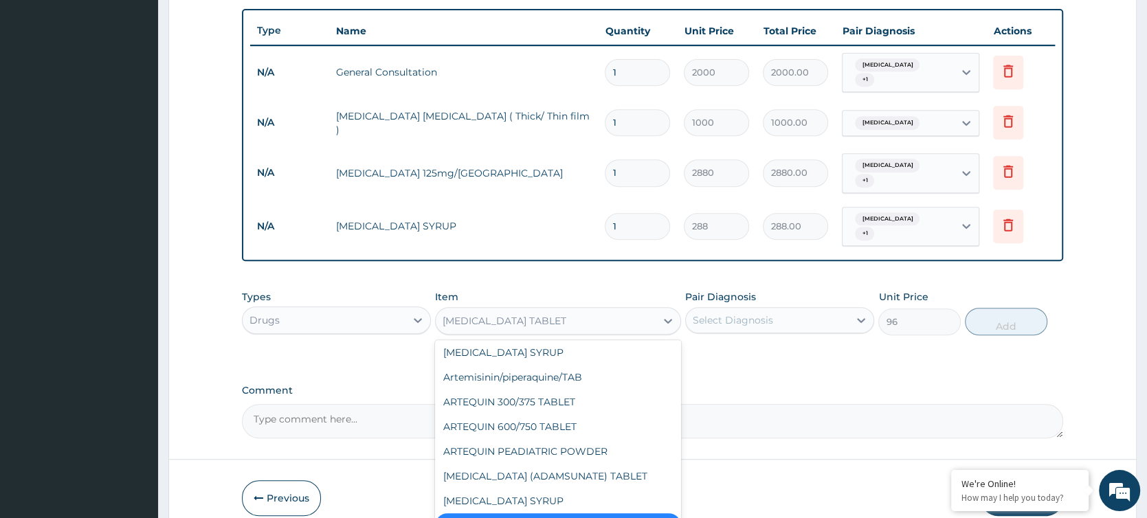
scroll to position [3739, 0]
type input "ARTE"
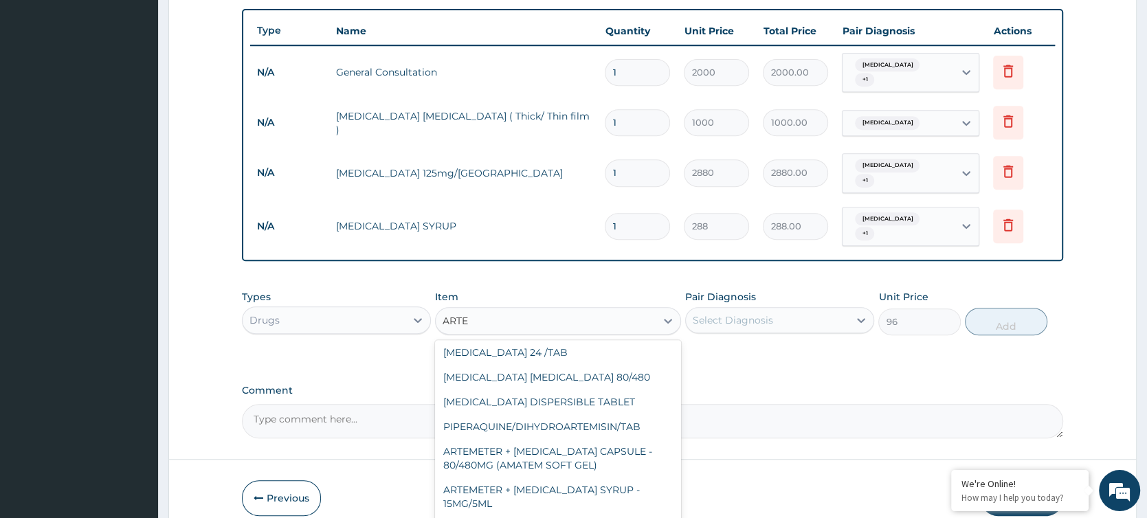
scroll to position [102, 0]
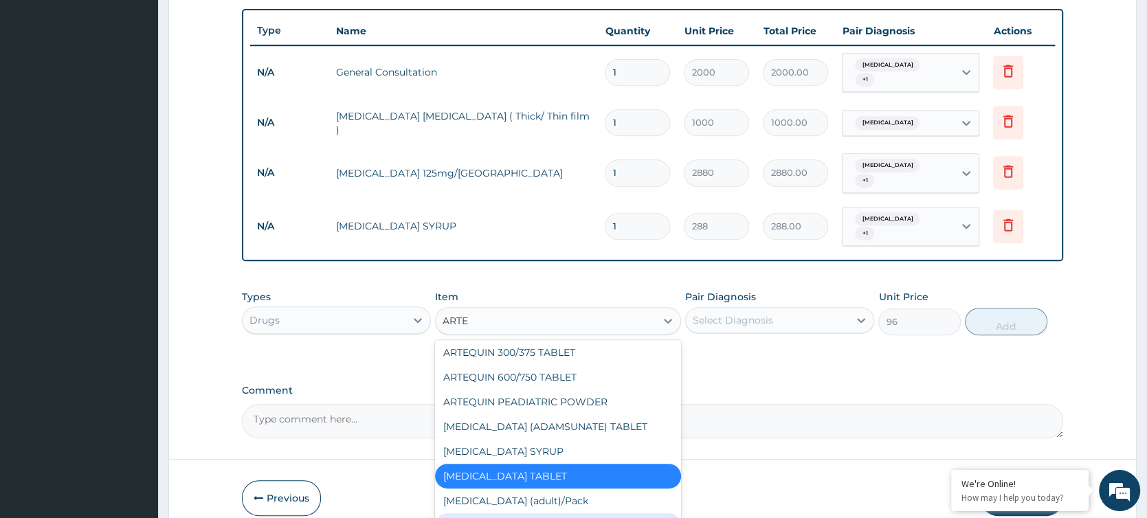
click at [501, 414] on div "Coartem (Pead)/Pack" at bounding box center [558, 525] width 247 height 25
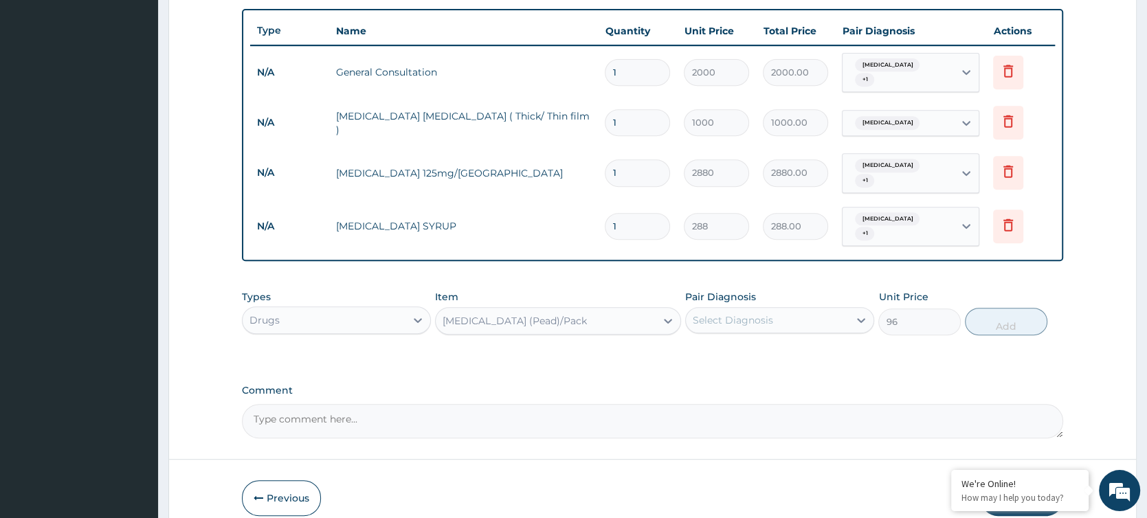
type input "1440"
click at [780, 309] on div "Select Diagnosis" at bounding box center [767, 320] width 163 height 22
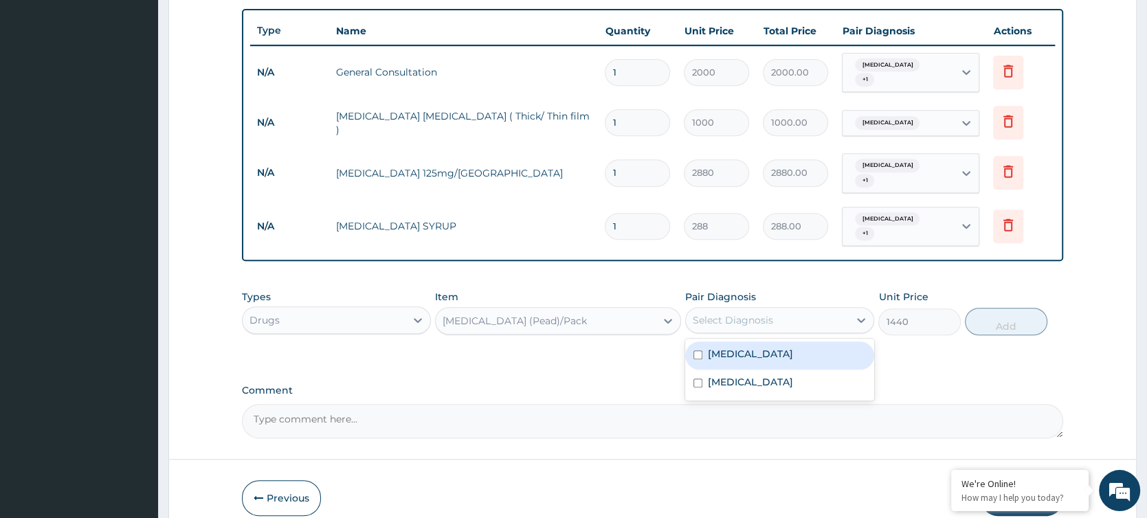
click at [767, 342] on div "Malaria" at bounding box center [779, 356] width 189 height 28
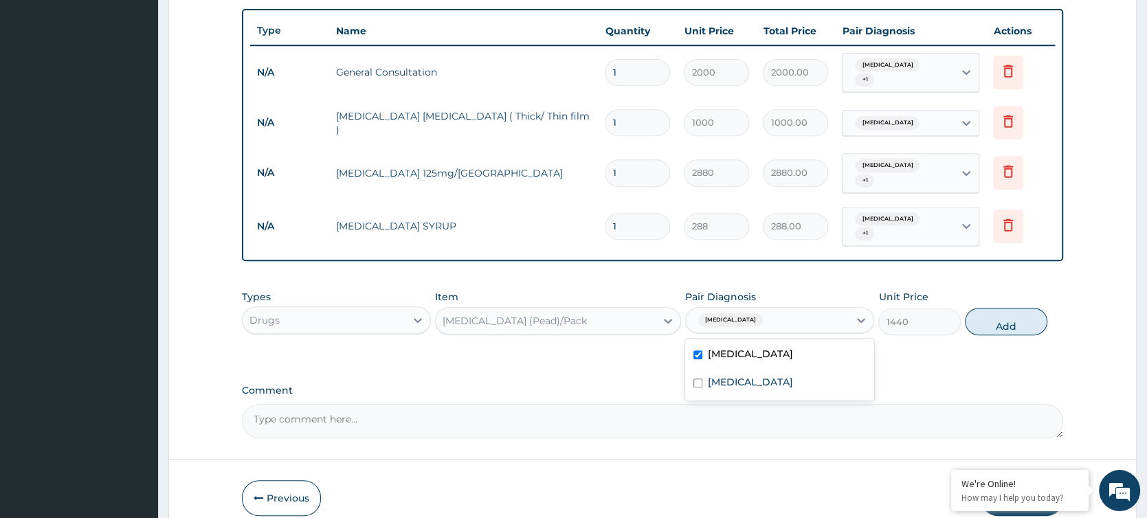
checkbox input "true"
click at [917, 310] on button "Add" at bounding box center [1006, 321] width 82 height 27
type input "0"
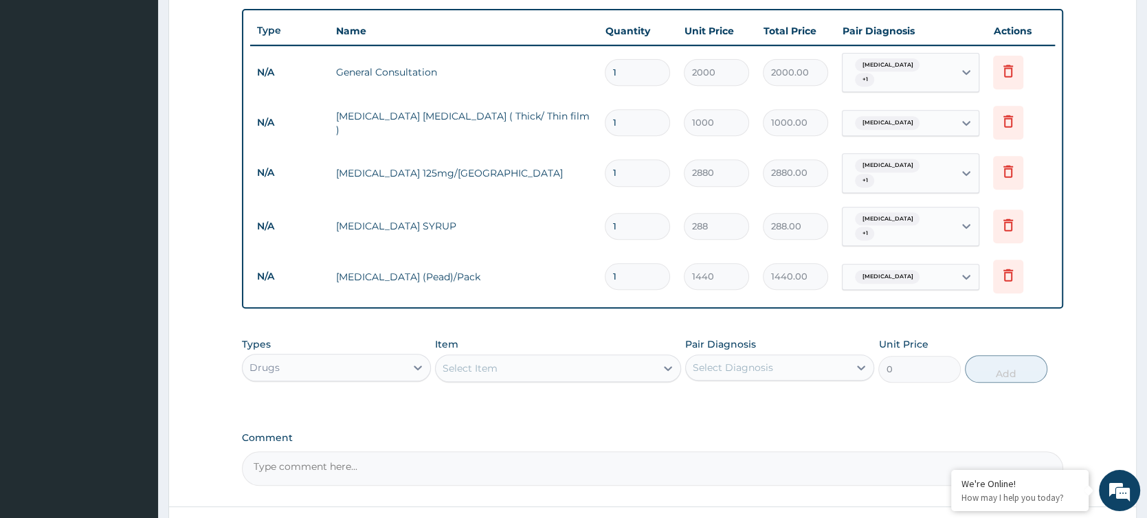
click at [604, 357] on div "Select Item" at bounding box center [546, 368] width 221 height 22
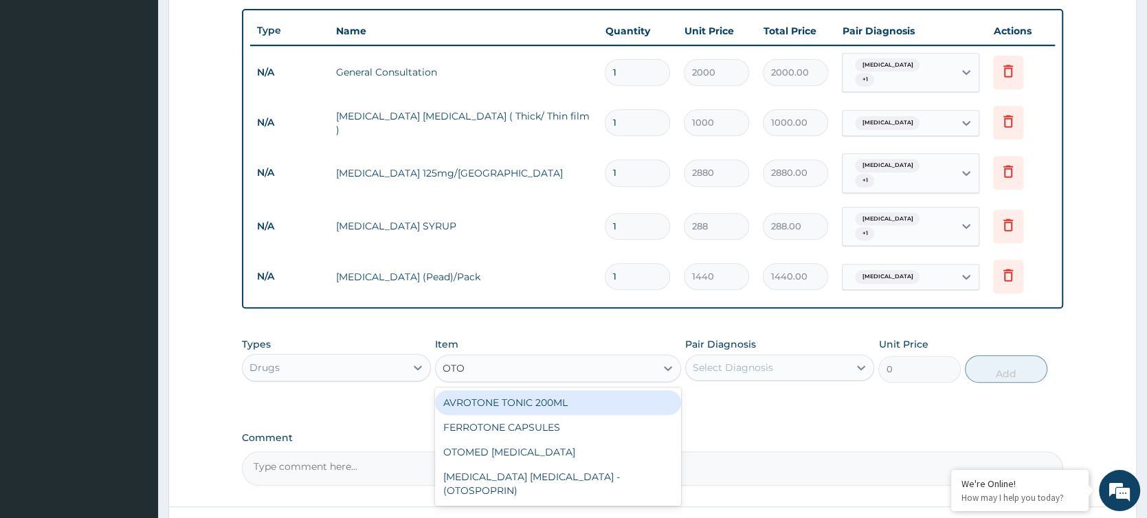
type input "OTOM"
click at [652, 390] on div "OTOMED EAR DROP" at bounding box center [558, 402] width 247 height 25
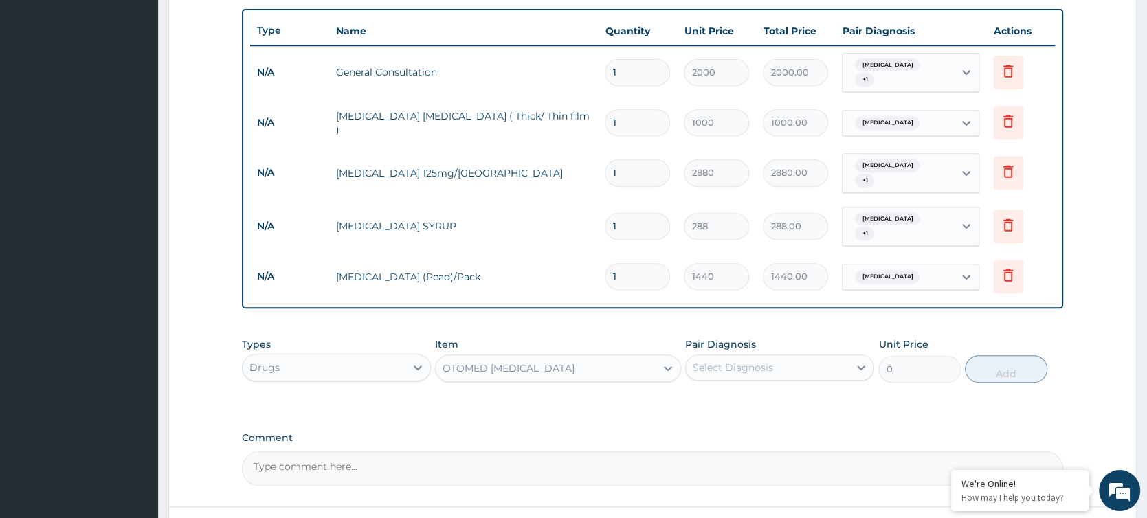
type input "672"
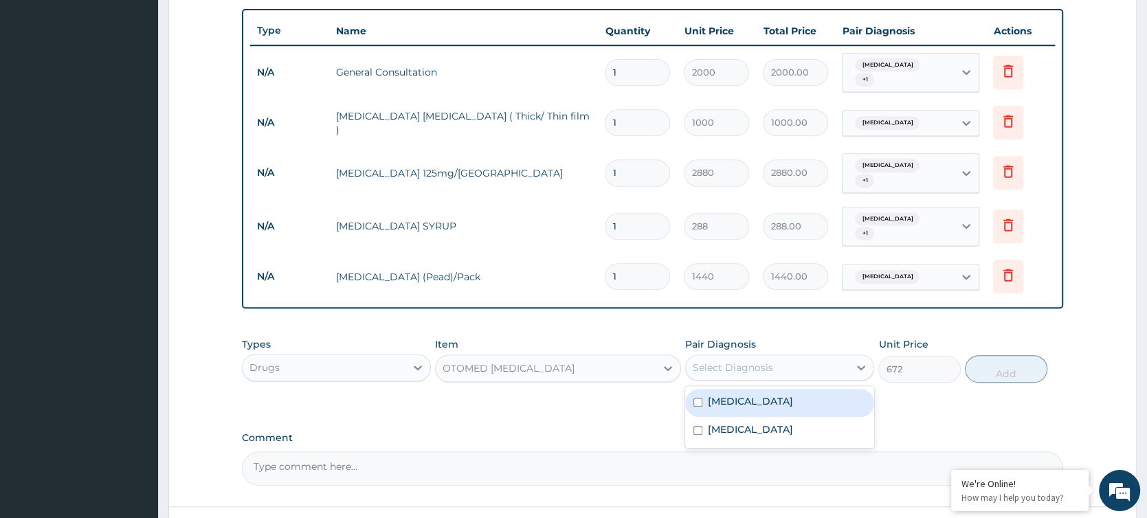
click at [772, 362] on div "Select Diagnosis" at bounding box center [779, 368] width 189 height 26
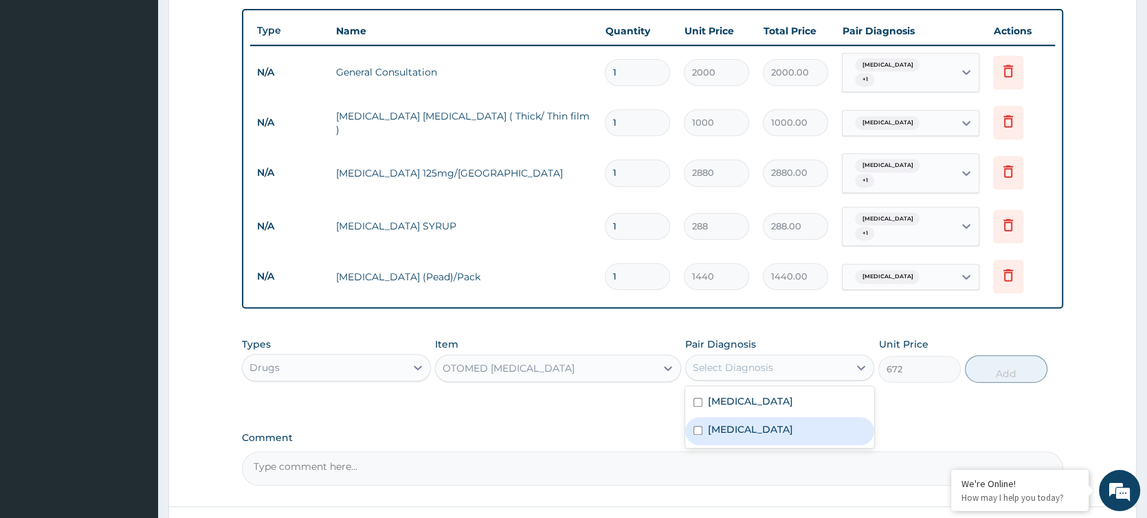
click at [758, 414] on label "Otitis media" at bounding box center [750, 430] width 85 height 14
checkbox input "true"
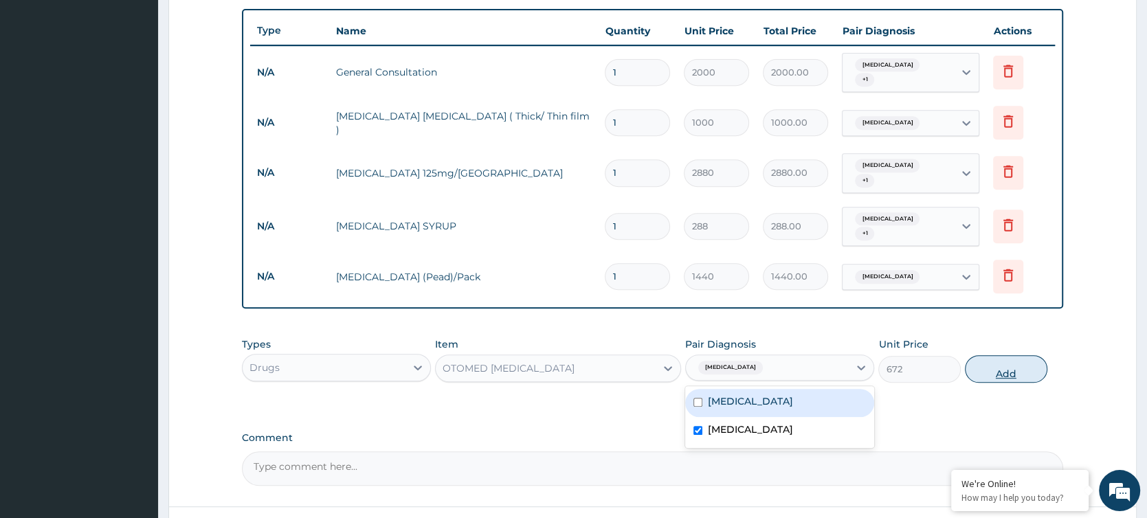
click at [917, 355] on button "Add" at bounding box center [1006, 368] width 82 height 27
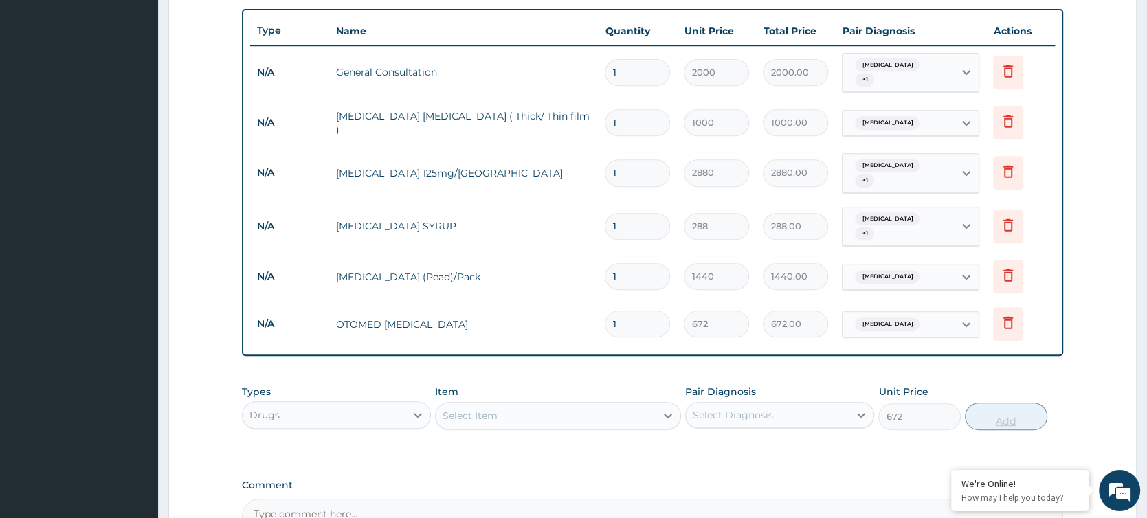
type input "0"
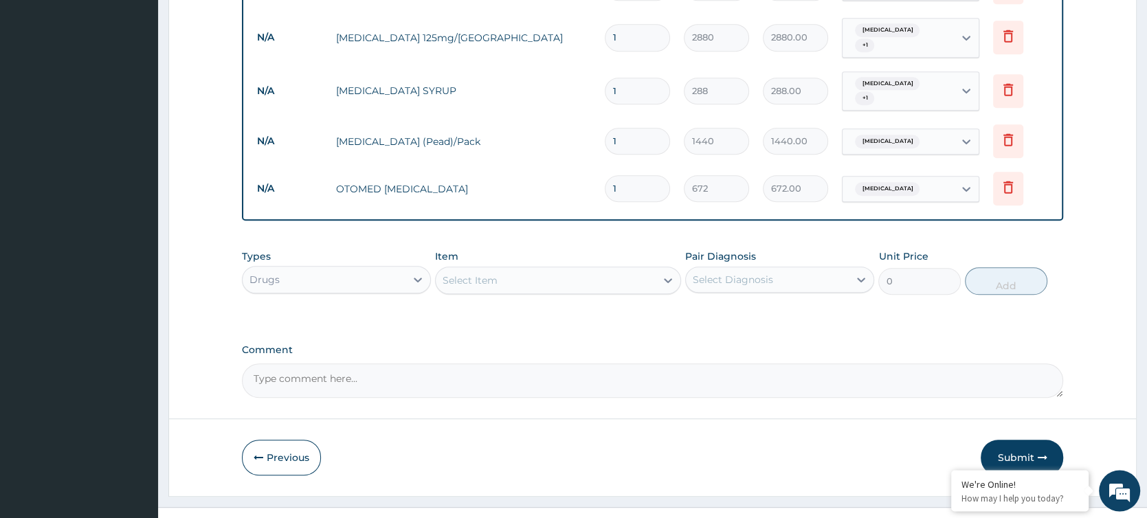
scroll to position [644, 0]
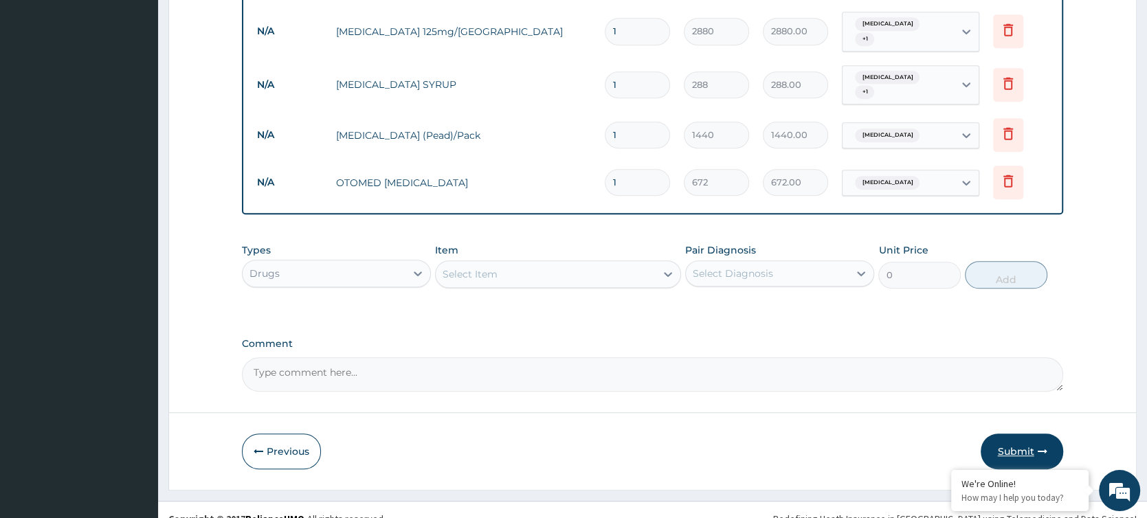
click at [917, 414] on button "Submit" at bounding box center [1022, 452] width 82 height 36
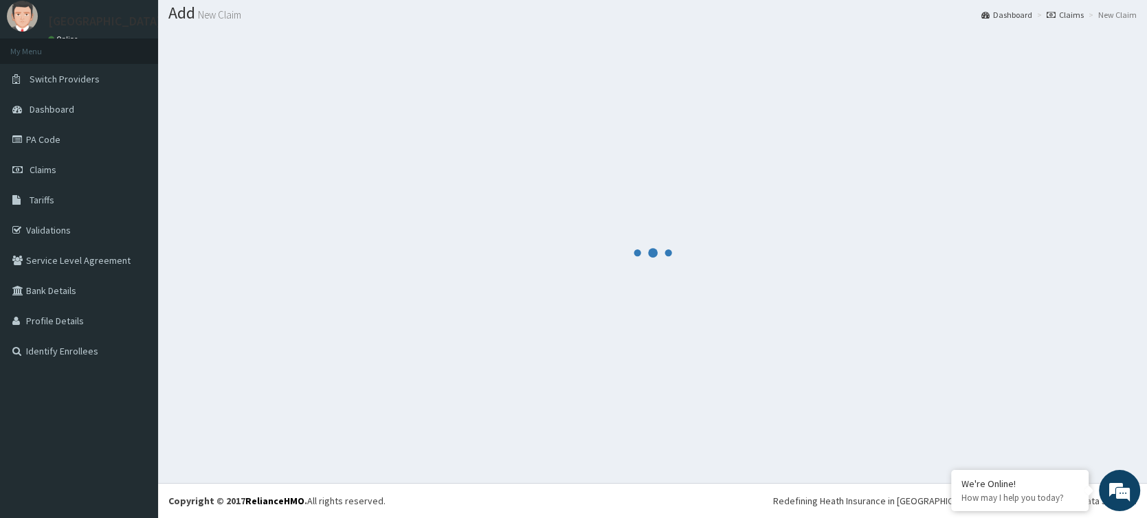
scroll to position [41, 0]
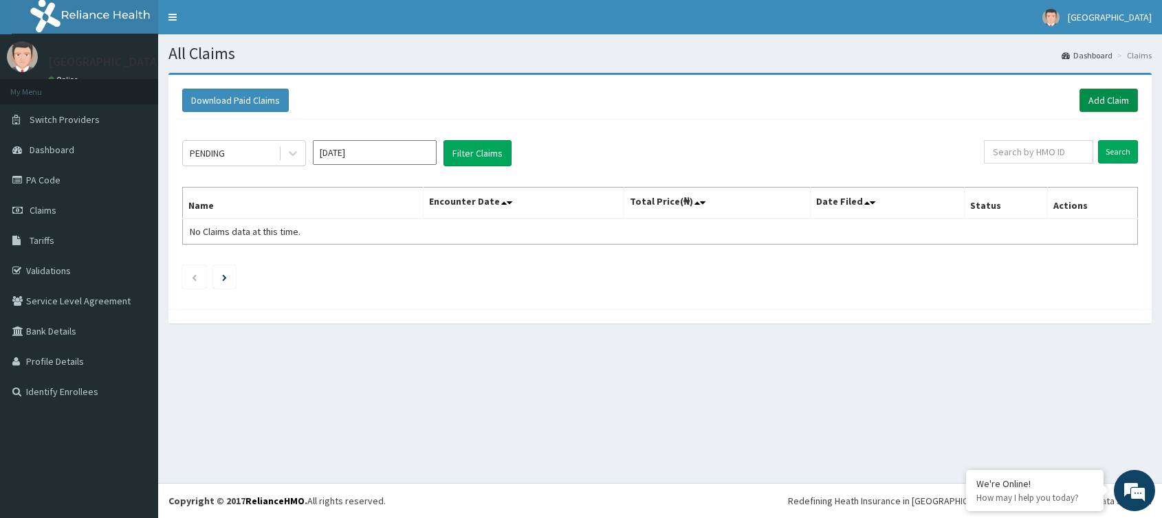
click at [1109, 102] on link "Add Claim" at bounding box center [1108, 100] width 58 height 23
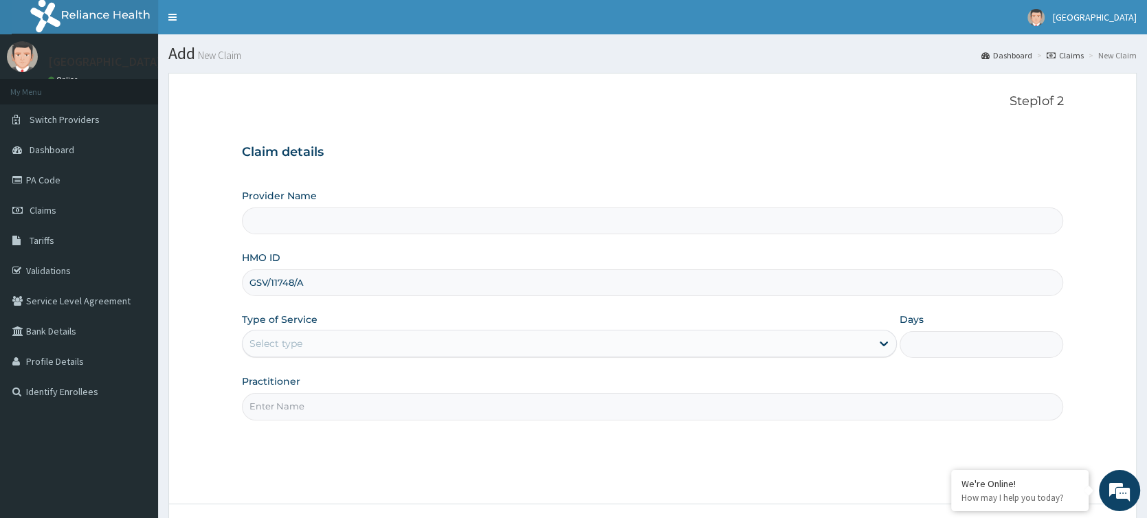
type input "GSV/11748/A"
click at [622, 346] on div "Select type" at bounding box center [558, 344] width 630 height 22
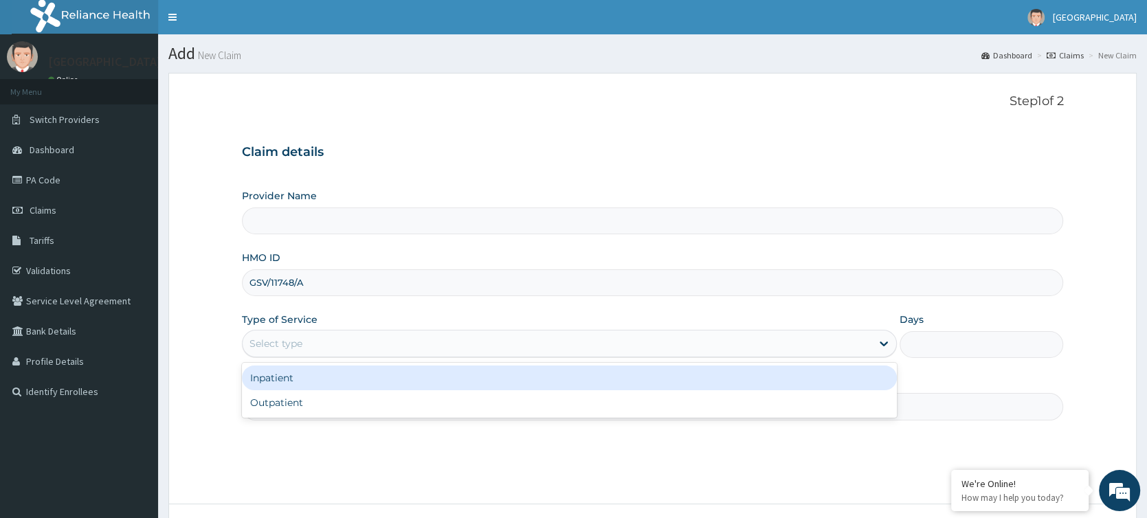
click at [609, 370] on div "Inpatient" at bounding box center [570, 378] width 656 height 25
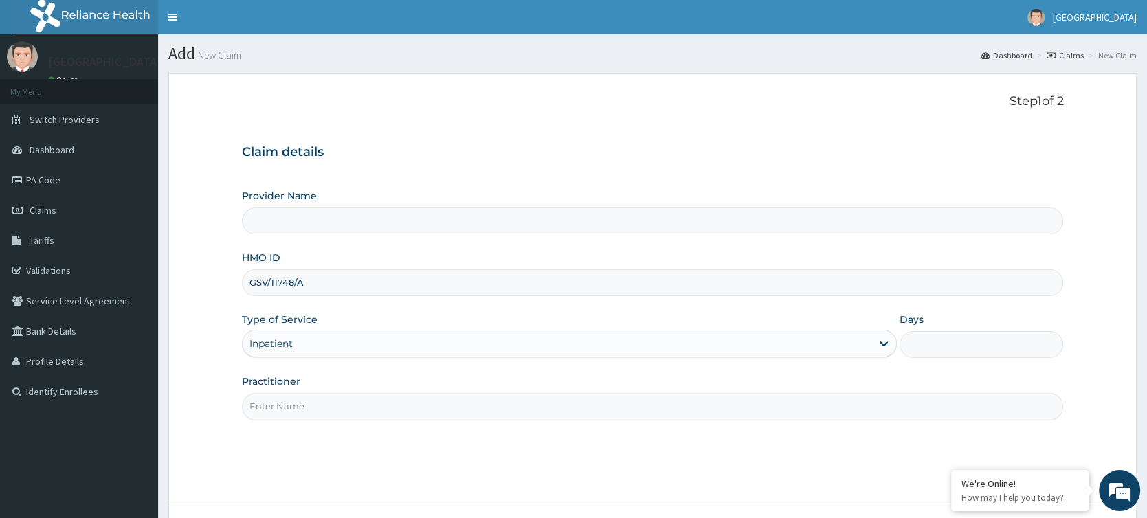
click at [941, 343] on input "Days" at bounding box center [982, 344] width 164 height 27
type input "2"
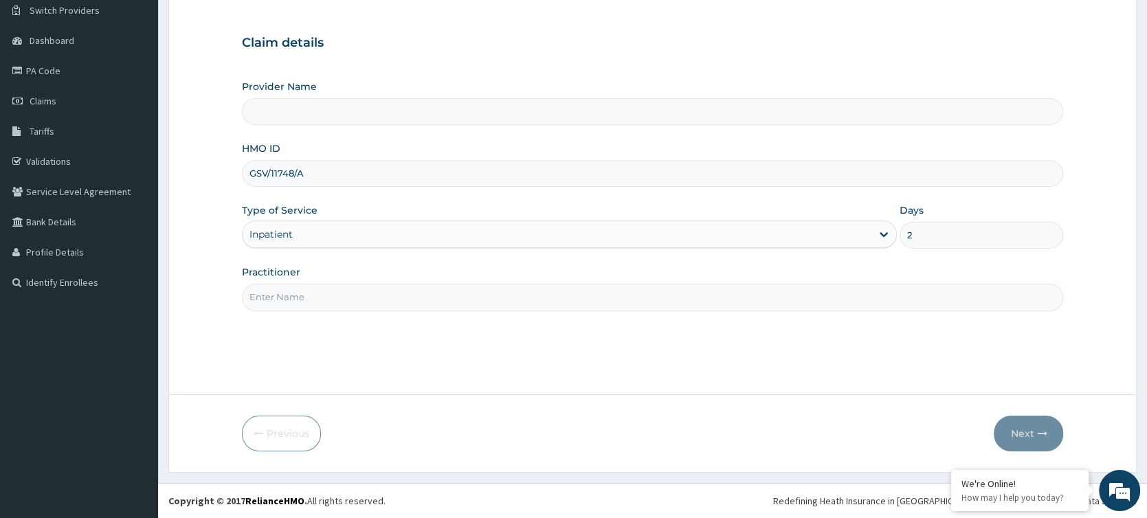
click at [843, 303] on input "Practitioner" at bounding box center [653, 297] width 822 height 27
type input "DR. LOVE"
click at [1028, 432] on button "Next" at bounding box center [1028, 434] width 69 height 36
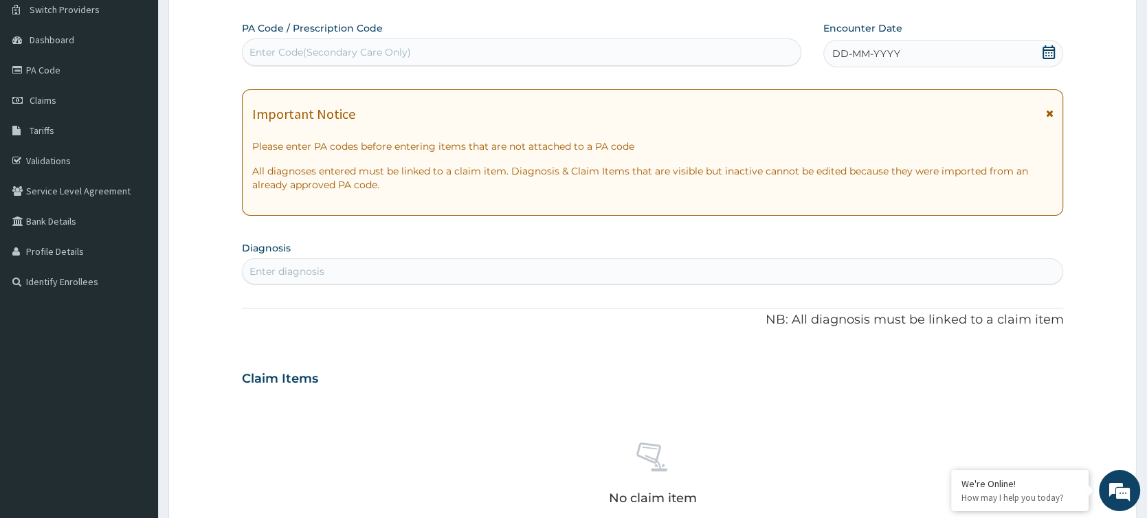
click at [721, 54] on div "Enter Code(Secondary Care Only)" at bounding box center [522, 52] width 559 height 22
type input "PA/EA458F"
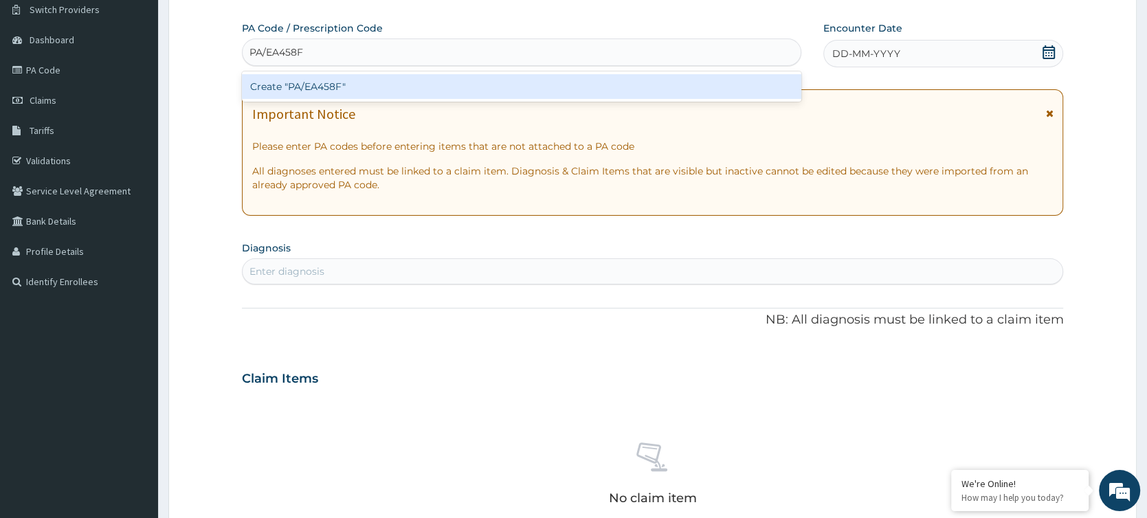
click at [687, 95] on div "Create "PA/EA458F"" at bounding box center [522, 86] width 560 height 25
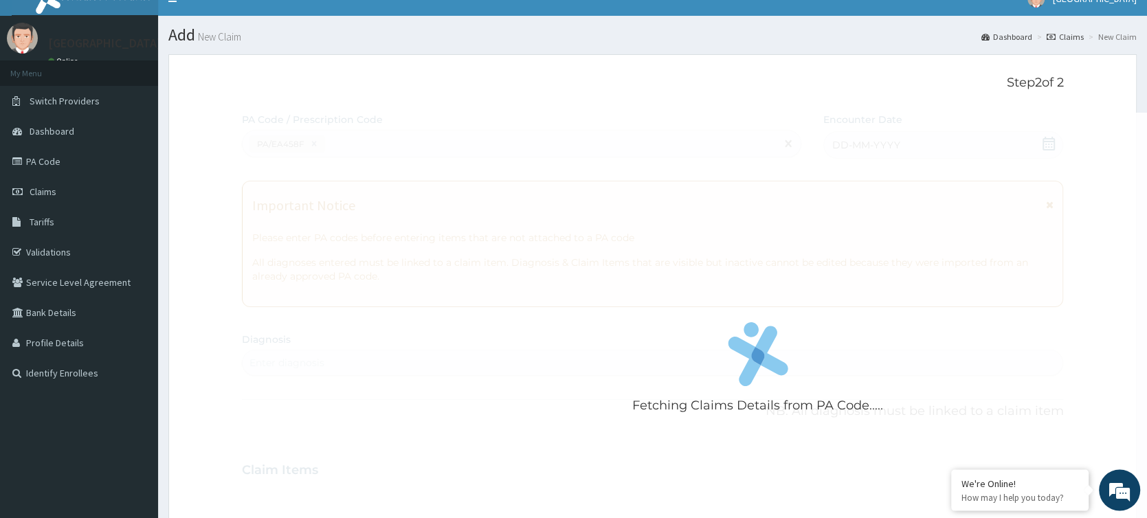
scroll to position [0, 0]
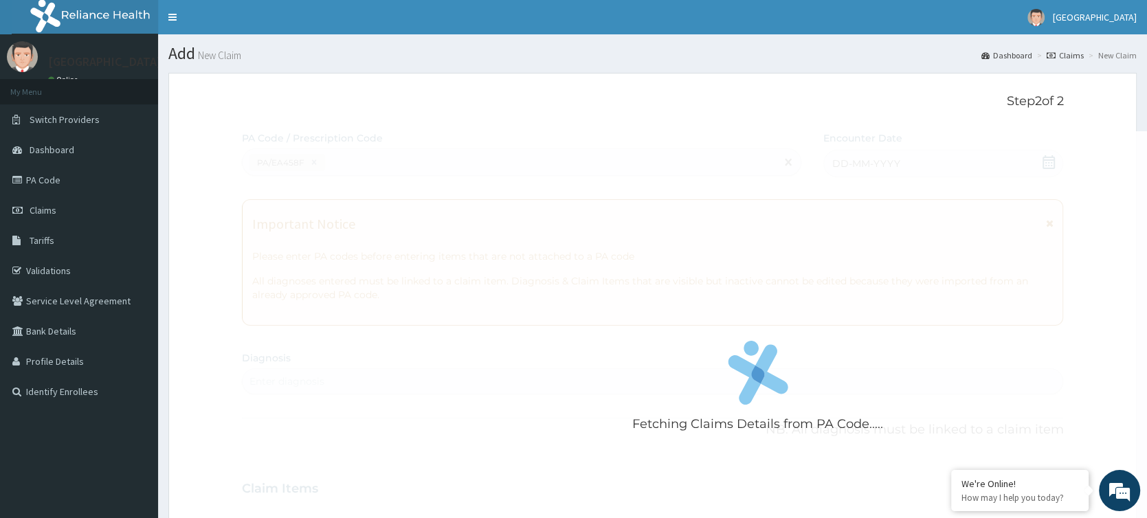
click at [382, 144] on div "Fetching Claims Details from PA Code....." at bounding box center [758, 390] width 1032 height 518
click at [340, 246] on div "Fetching Claims Details from PA Code....." at bounding box center [758, 390] width 1032 height 518
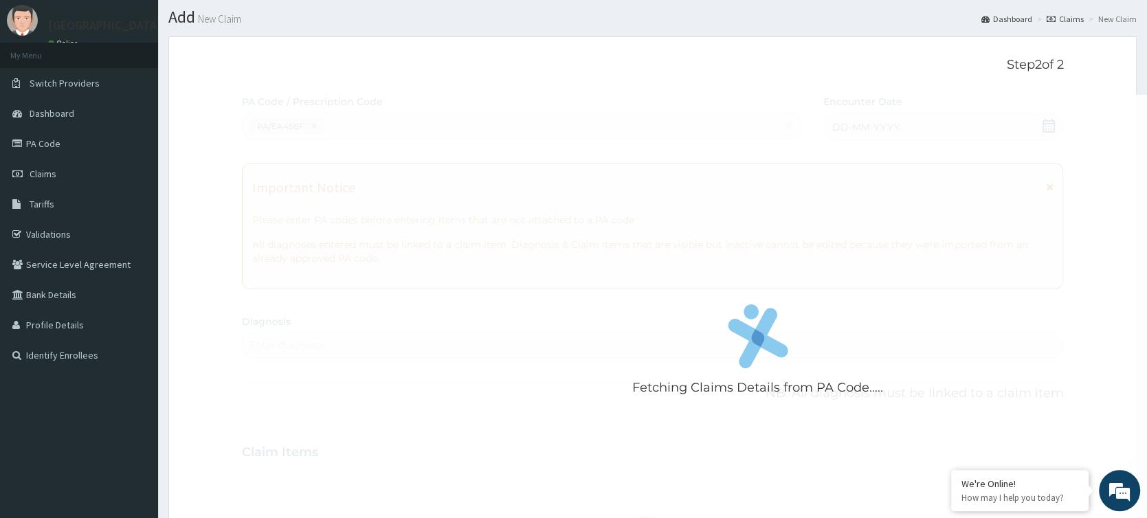
drag, startPoint x: 1147, startPoint y: 245, endPoint x: 1158, endPoint y: 82, distance: 163.3
click at [1147, 82] on div "R EL Toggle navigation [GEOGRAPHIC_DATA] - [EMAIL_ADDRESS][DOMAIN_NAME] Member …" at bounding box center [573, 457] width 1147 height 987
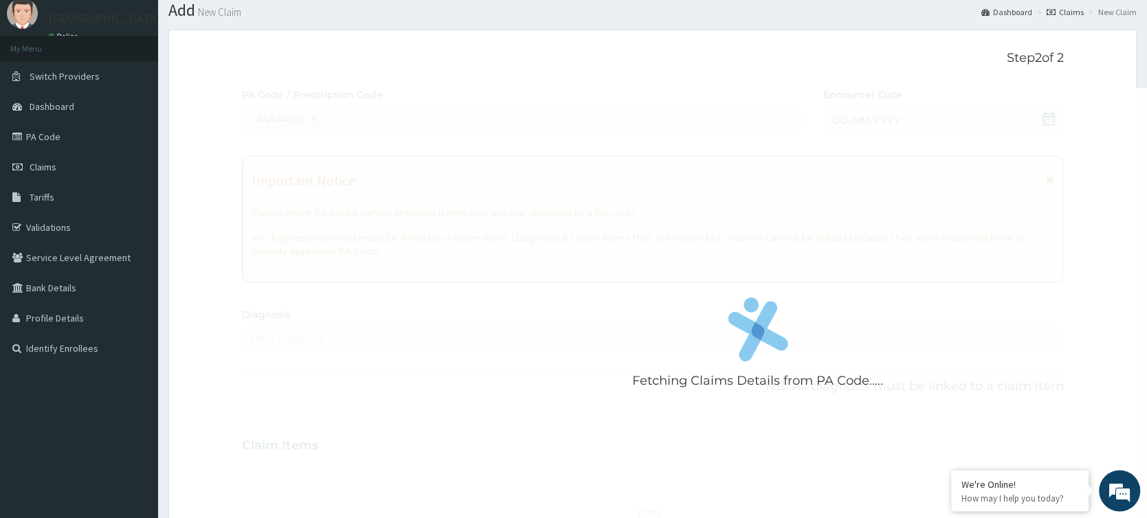
scroll to position [3, 0]
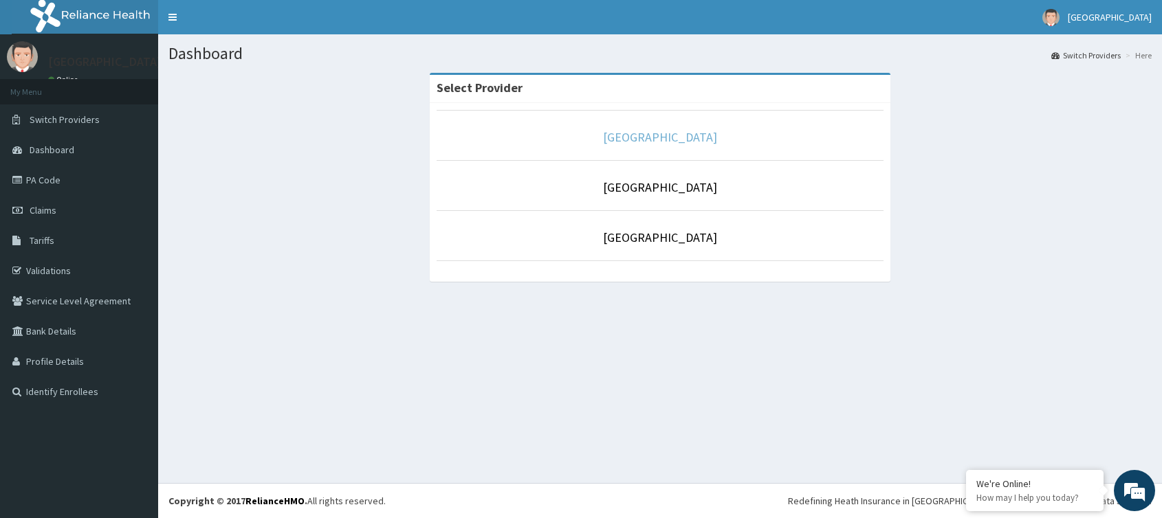
click at [636, 140] on link "[GEOGRAPHIC_DATA]" at bounding box center [660, 137] width 114 height 16
